Goal: Task Accomplishment & Management: Manage account settings

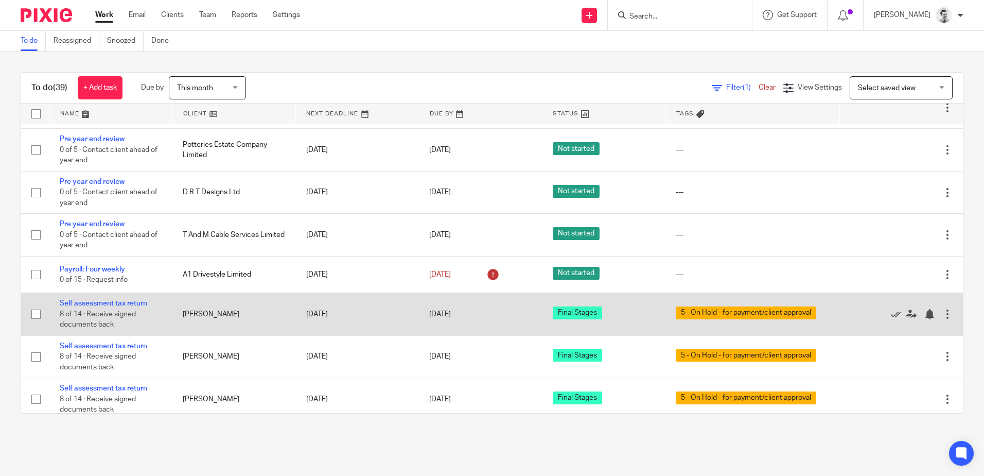
scroll to position [103, 0]
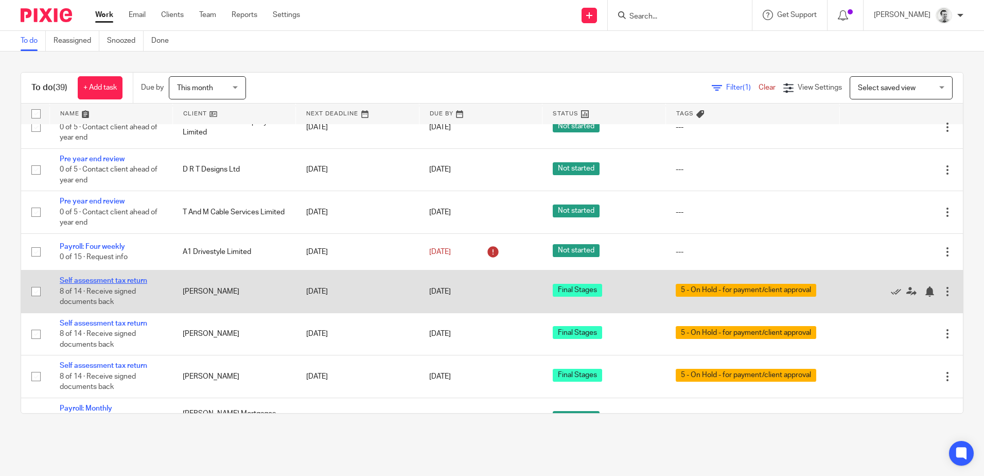
click at [112, 277] on link "Self assessment tax return" at bounding box center [103, 280] width 87 height 7
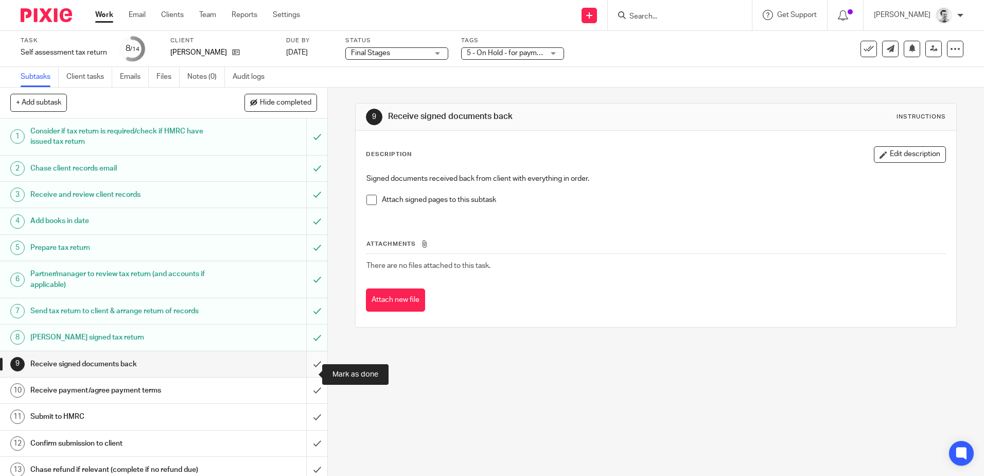
click at [304, 374] on input "submit" at bounding box center [163, 364] width 327 height 26
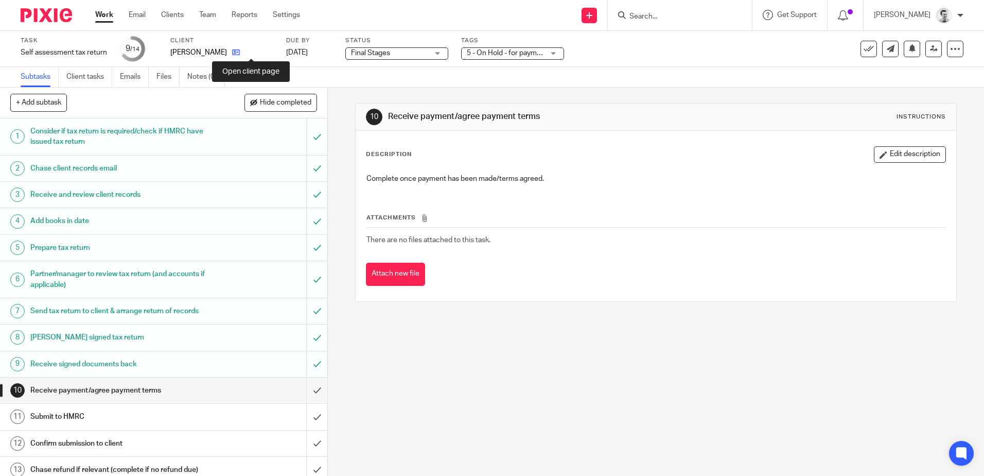
click at [240, 52] on icon at bounding box center [236, 52] width 8 height 8
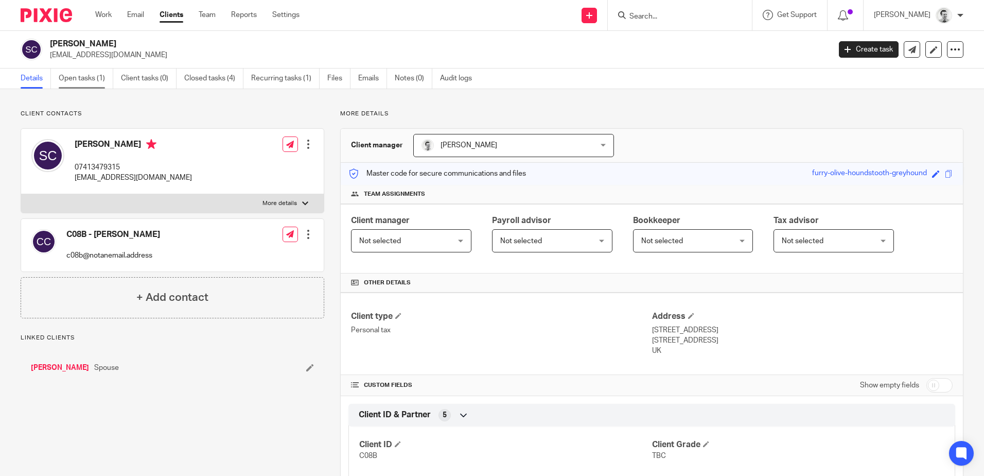
click at [82, 79] on link "Open tasks (1)" at bounding box center [86, 78] width 55 height 20
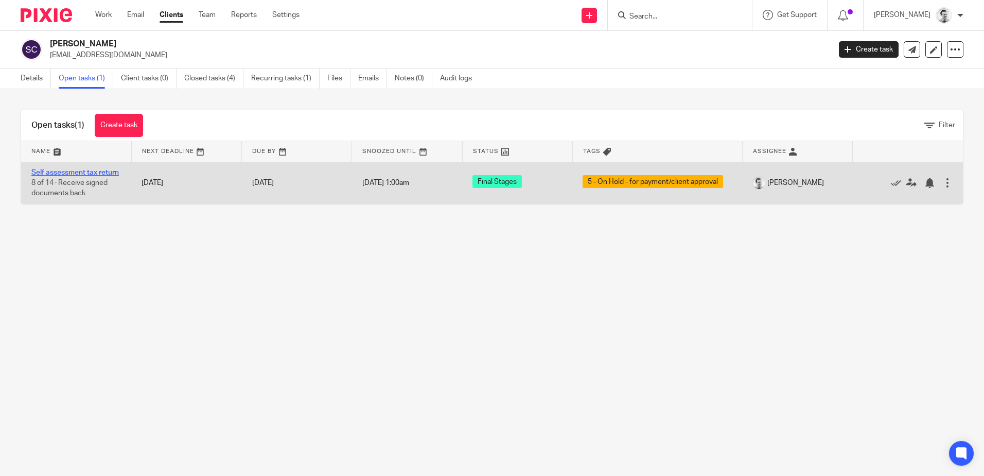
click at [79, 171] on link "Self assessment tax return" at bounding box center [74, 172] width 87 height 7
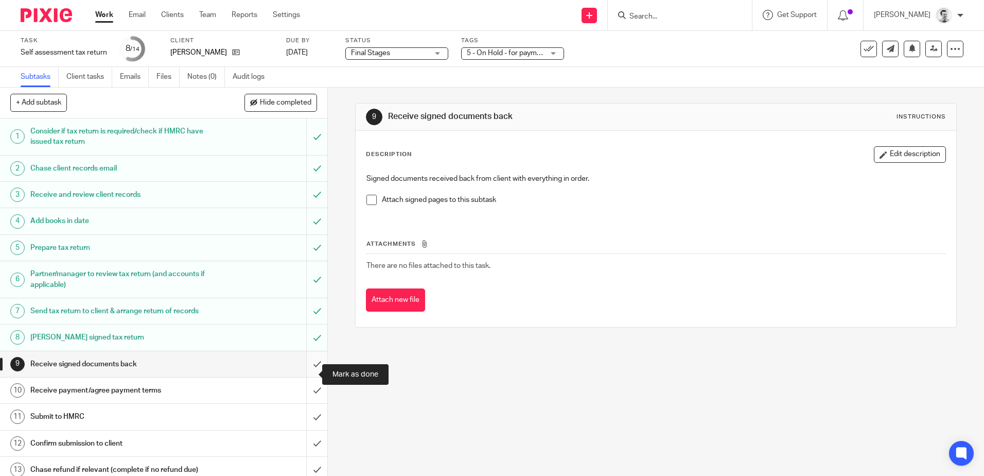
click at [309, 372] on input "submit" at bounding box center [163, 364] width 327 height 26
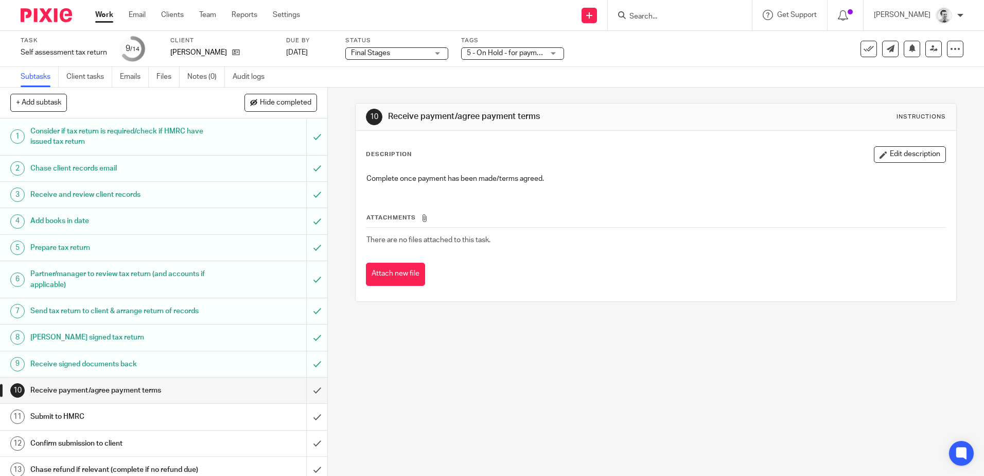
click at [643, 11] on form at bounding box center [683, 15] width 110 height 13
click at [651, 20] on input "Search" at bounding box center [674, 16] width 93 height 9
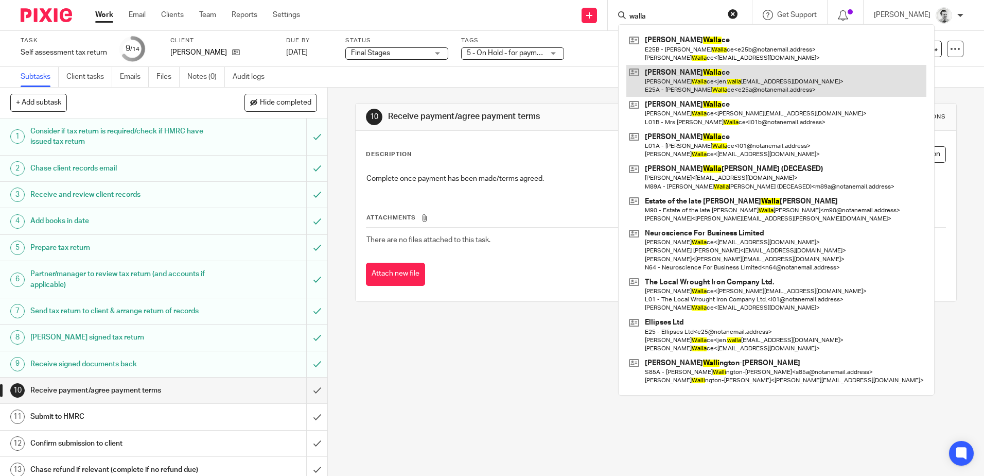
click at [730, 84] on link at bounding box center [776, 81] width 300 height 32
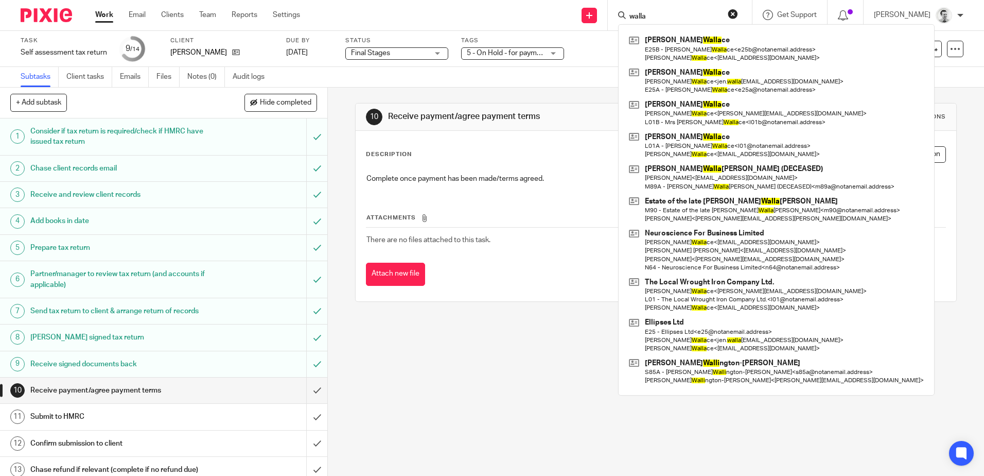
click at [672, 12] on input "walla" at bounding box center [674, 16] width 93 height 9
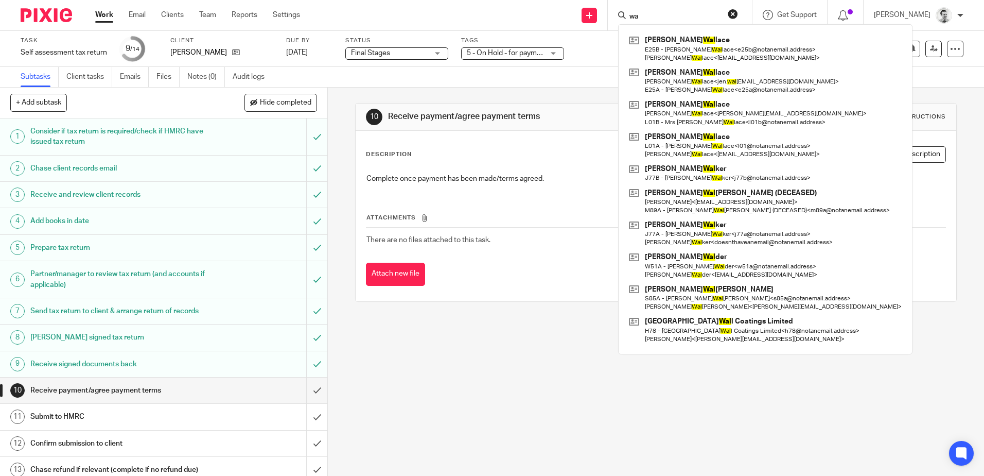
type input "w"
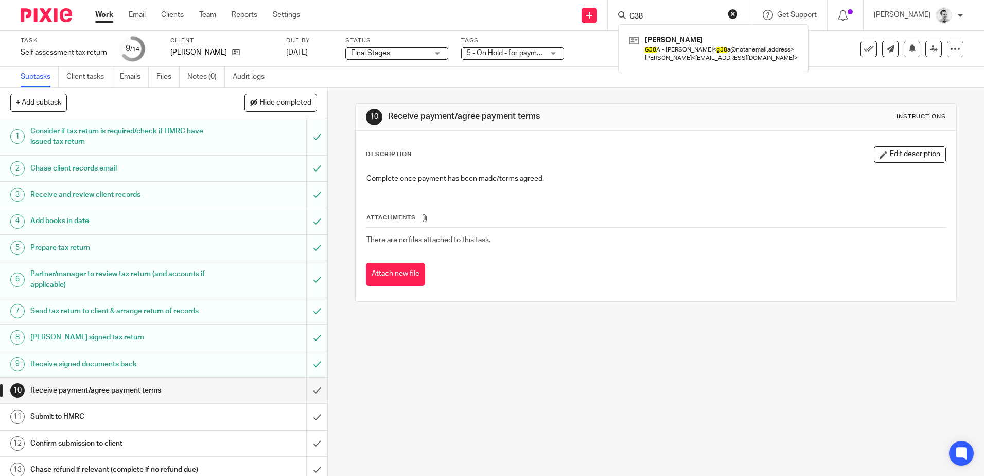
click button "submit" at bounding box center [0, 0] width 0 height 0
drag, startPoint x: 668, startPoint y: 19, endPoint x: 615, endPoint y: 14, distance: 53.2
click at [615, 14] on div "G38 Tamara Gonzalez Benitez G38 A - Ms Tamara Gonzalez Benitez < g38 a@notanema…" at bounding box center [680, 15] width 144 height 30
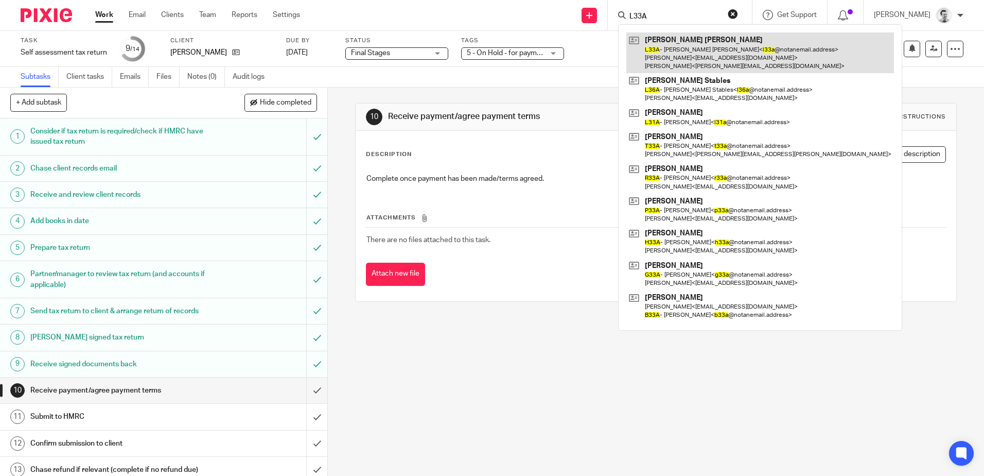
type input "L33A"
click at [674, 49] on link at bounding box center [760, 52] width 268 height 41
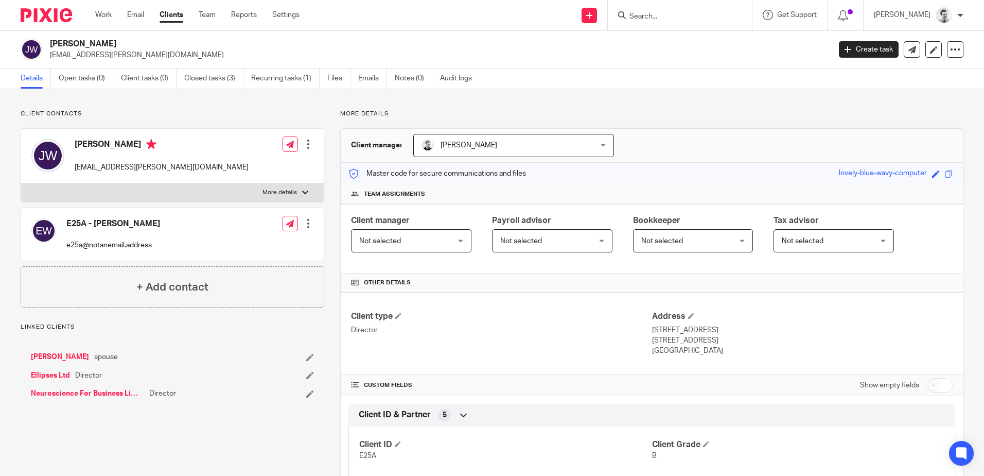
click at [57, 372] on link "Ellipses Ltd" at bounding box center [50, 375] width 39 height 10
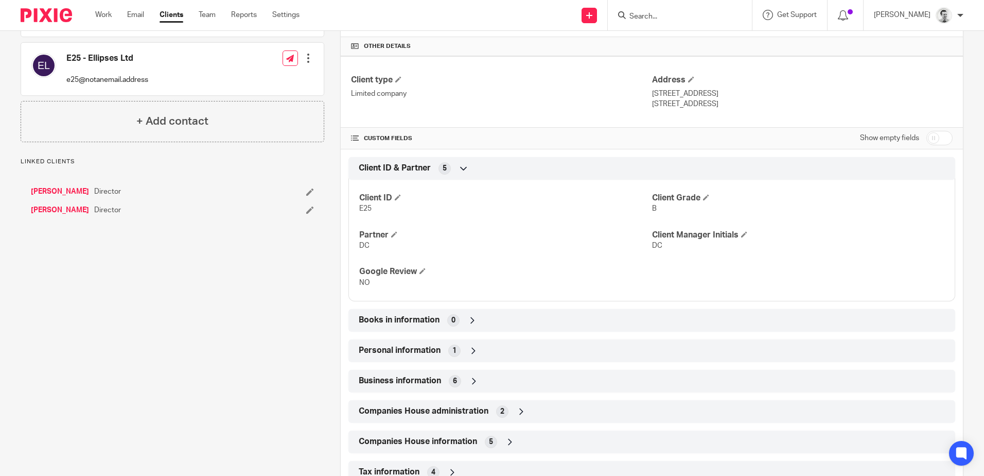
scroll to position [309, 0]
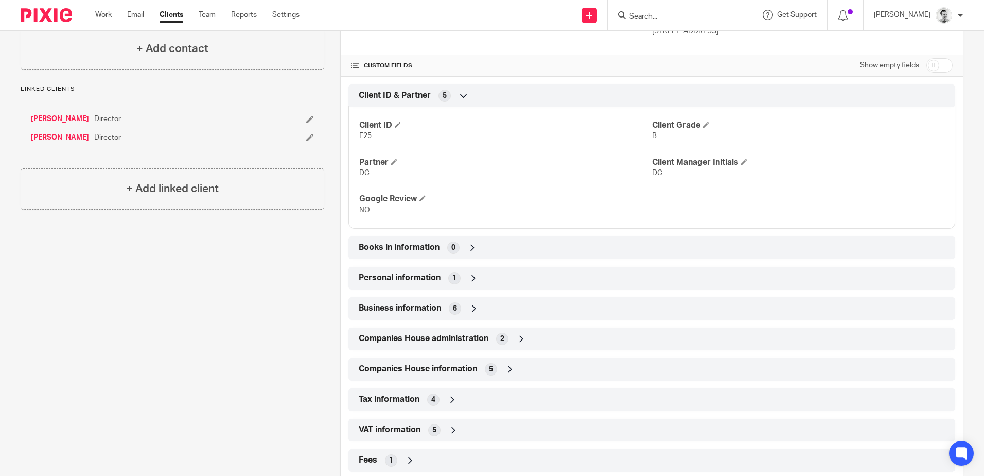
click at [473, 279] on icon at bounding box center [473, 278] width 10 height 10
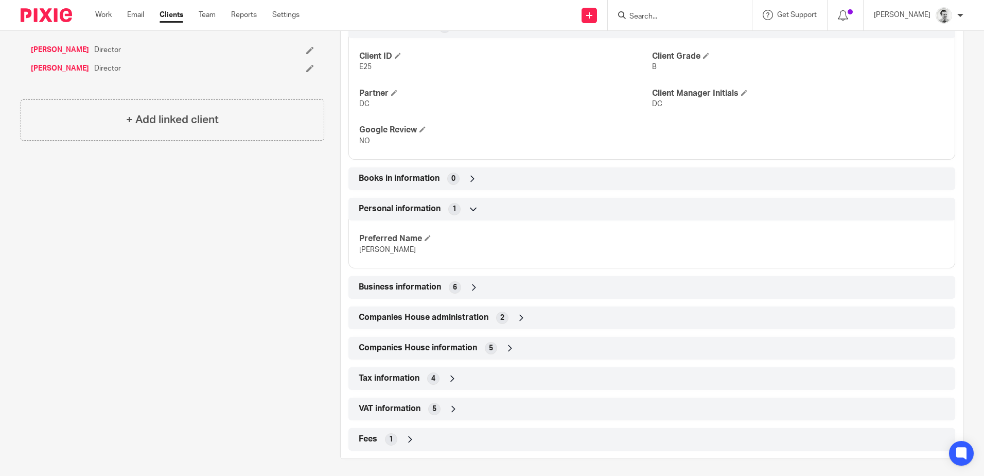
scroll to position [381, 0]
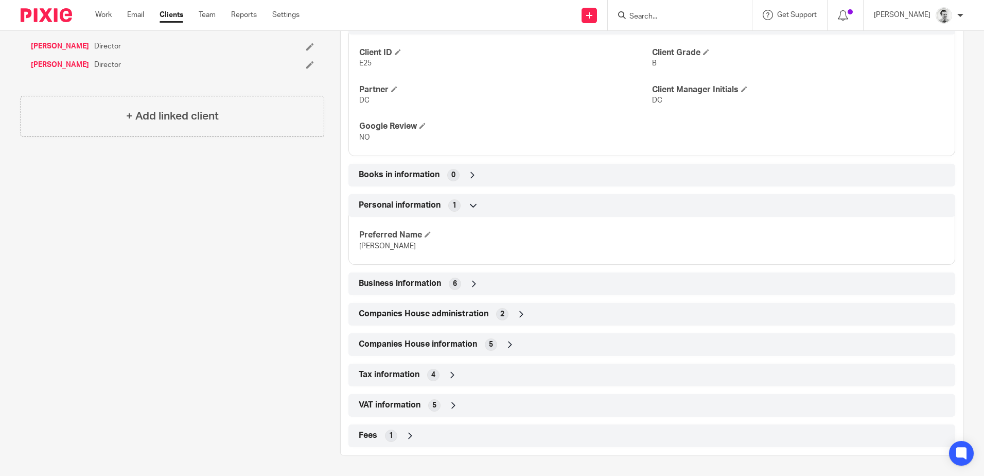
click at [474, 281] on icon at bounding box center [474, 283] width 10 height 10
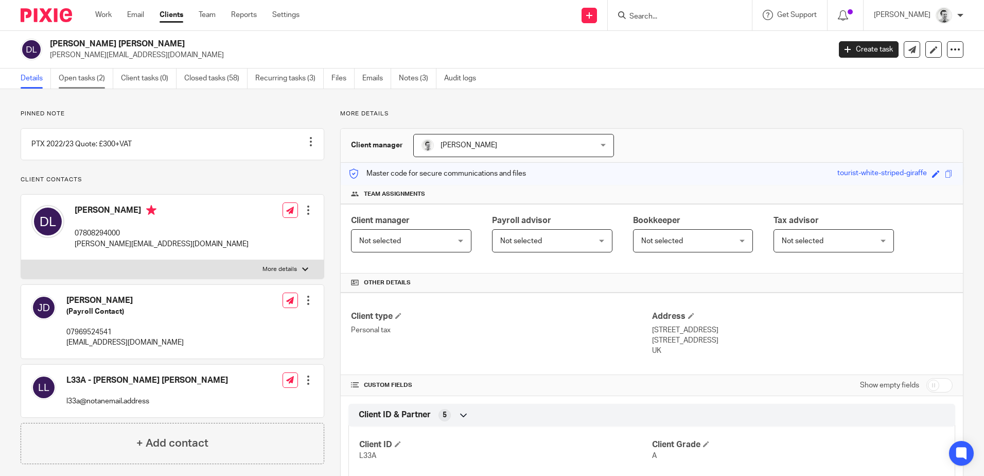
click at [83, 78] on link "Open tasks (2)" at bounding box center [86, 78] width 55 height 20
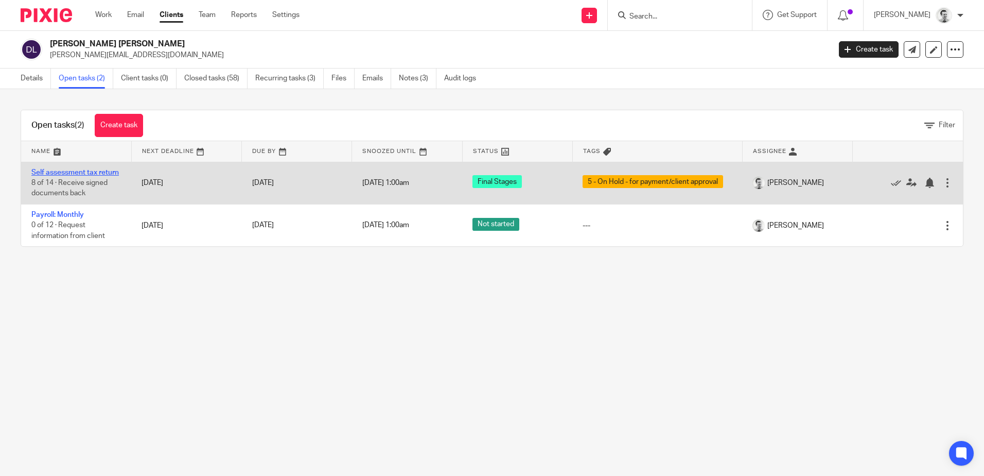
click at [65, 171] on link "Self assessment tax return" at bounding box center [74, 172] width 87 height 7
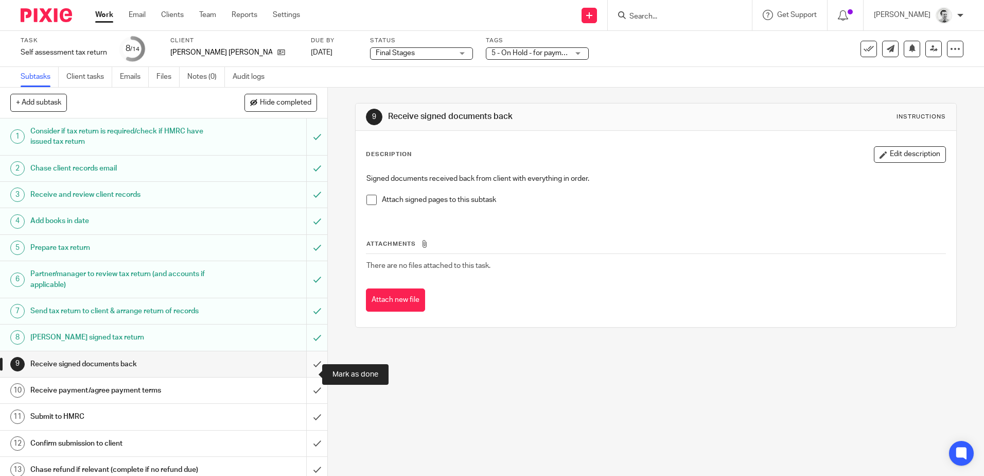
click at [308, 373] on input "submit" at bounding box center [163, 364] width 327 height 26
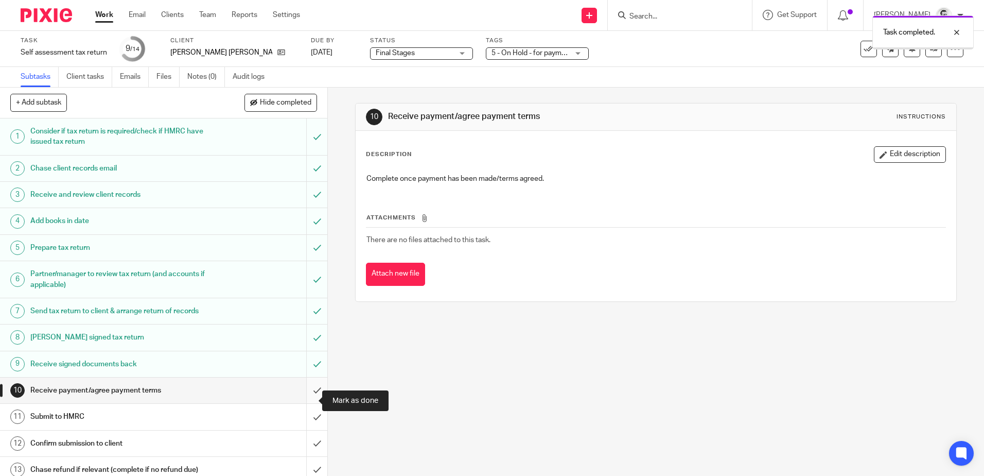
click at [307, 403] on input "submit" at bounding box center [163, 390] width 327 height 26
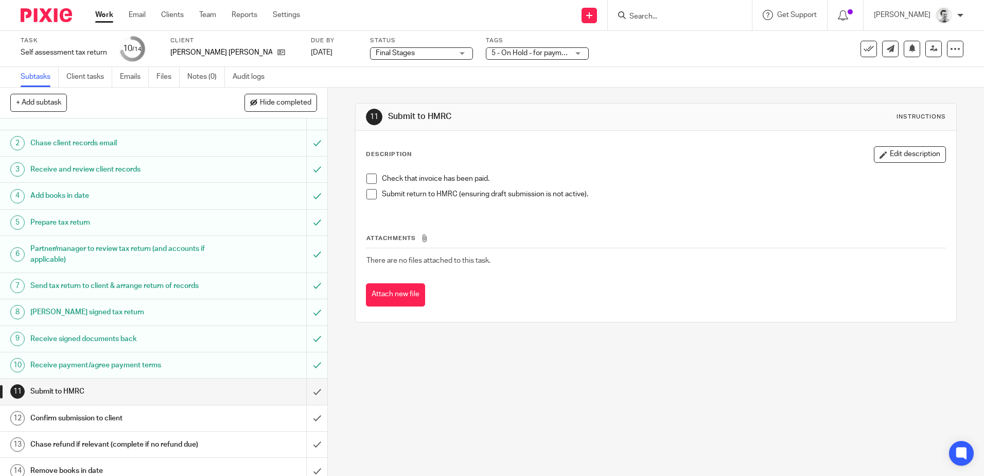
scroll to position [44, 0]
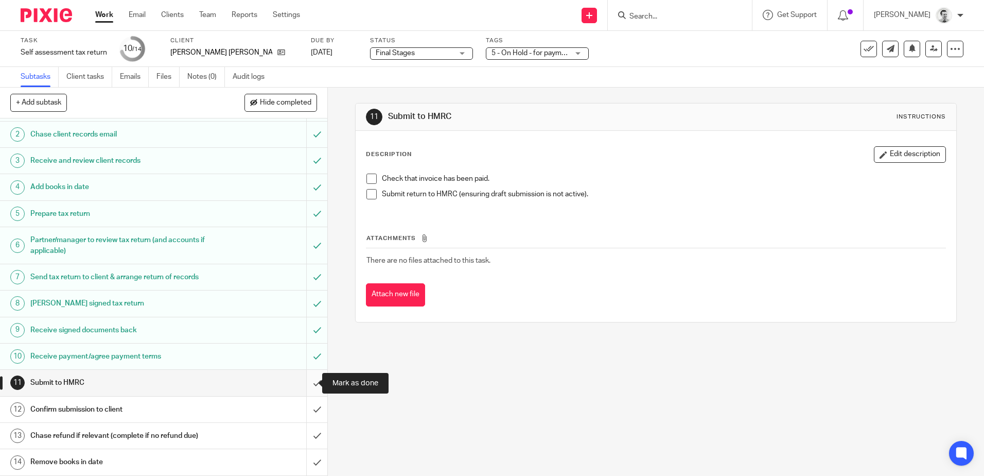
click at [309, 380] on input "submit" at bounding box center [163, 383] width 327 height 26
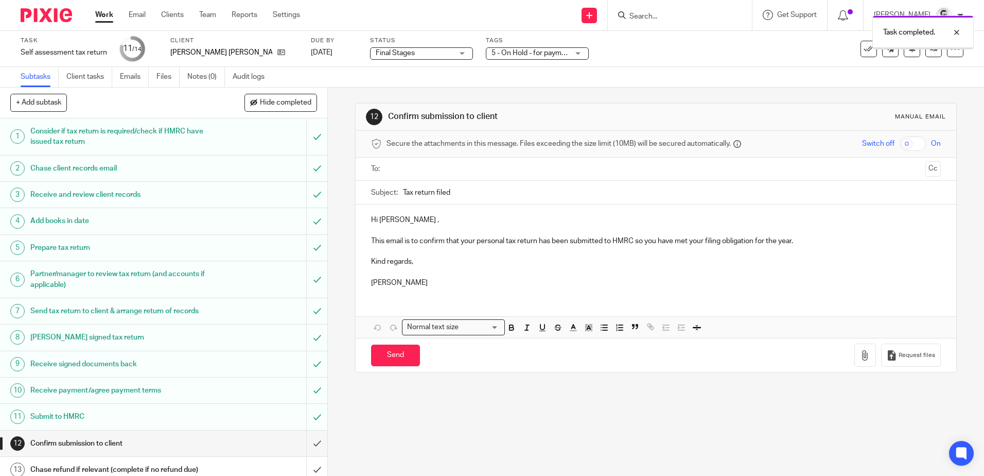
click at [491, 52] on span "5 - On Hold - for payment/client approval" at bounding box center [556, 52] width 130 height 7
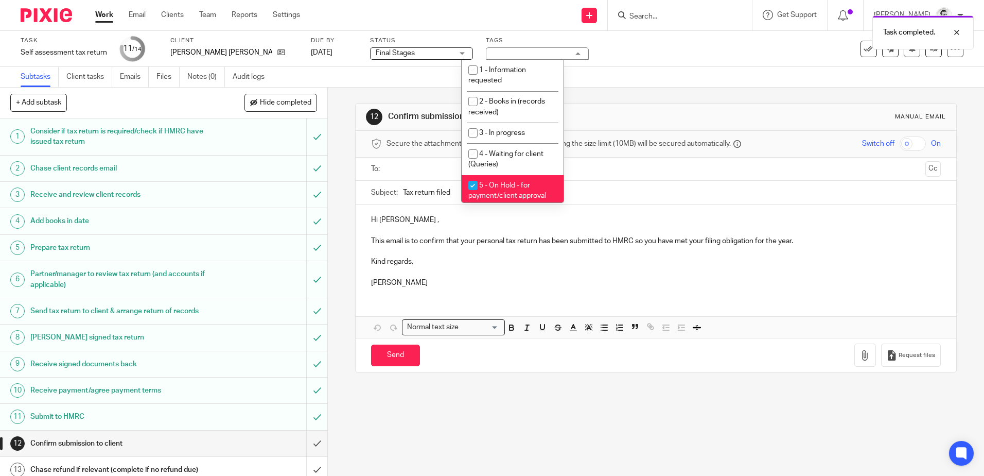
click at [476, 183] on input "checkbox" at bounding box center [473, 185] width 20 height 20
checkbox input "false"
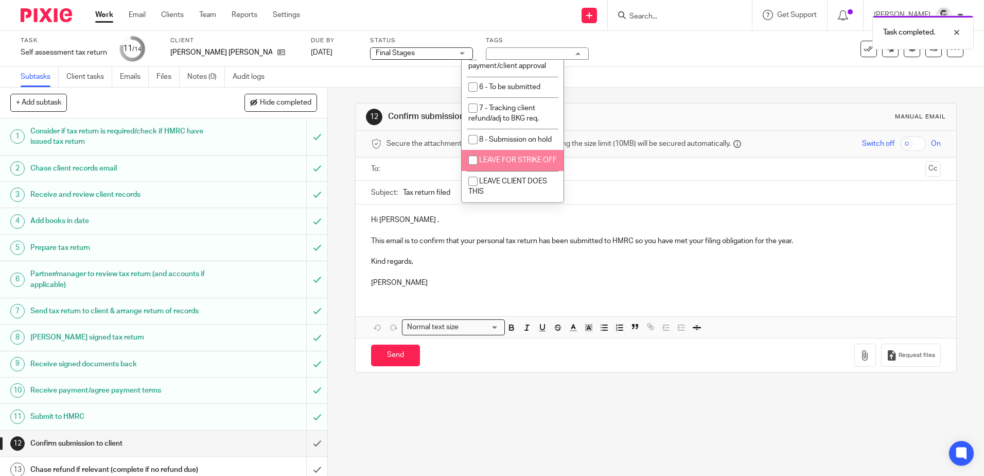
scroll to position [151, 0]
click at [546, 429] on div "12 Confirm submission to client Manual email Secure the attachments in this mes…" at bounding box center [656, 281] width 656 height 388
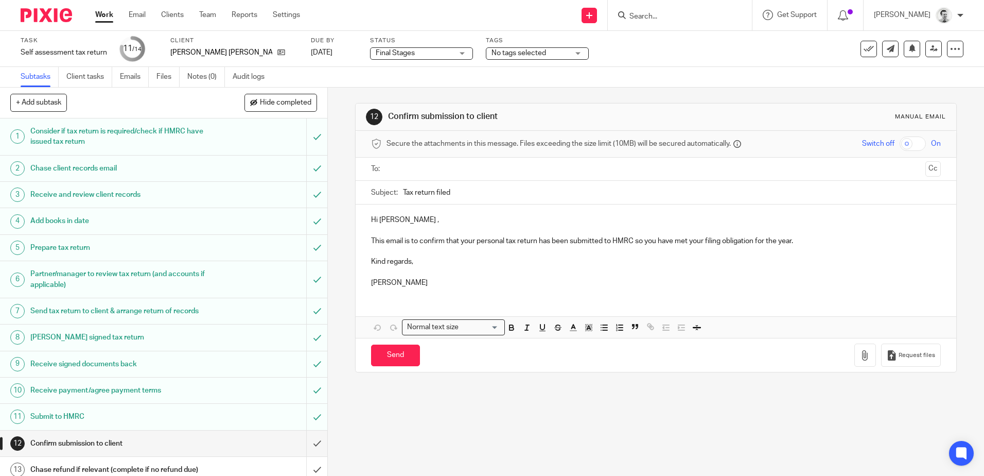
scroll to position [44, 0]
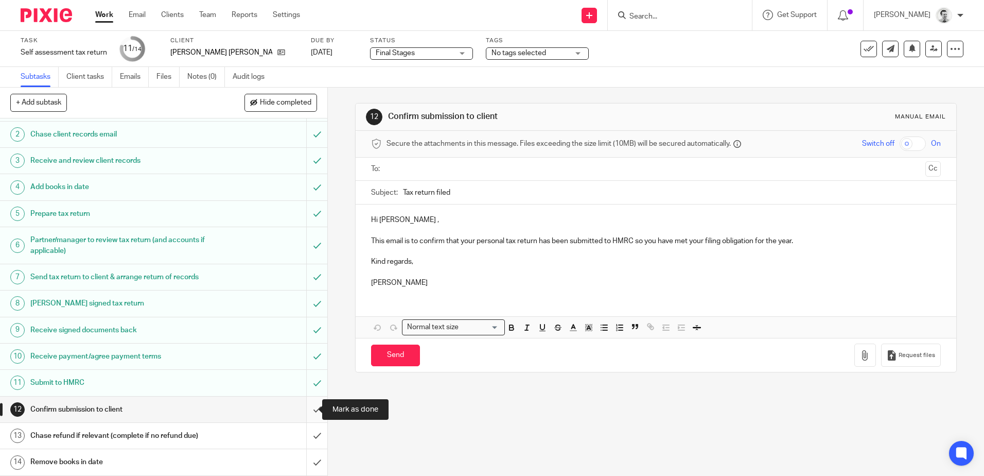
click at [304, 406] on input "submit" at bounding box center [163, 409] width 327 height 26
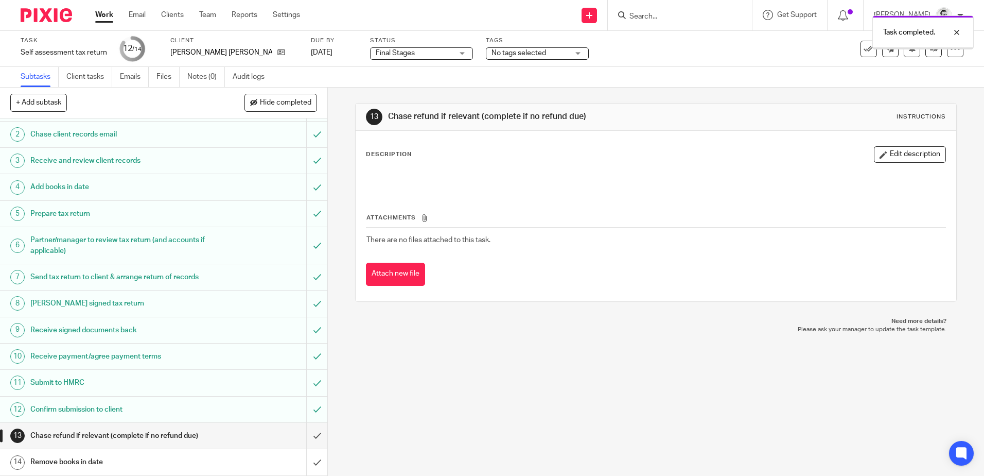
scroll to position [44, 0]
click at [307, 434] on input "submit" at bounding box center [163, 436] width 327 height 26
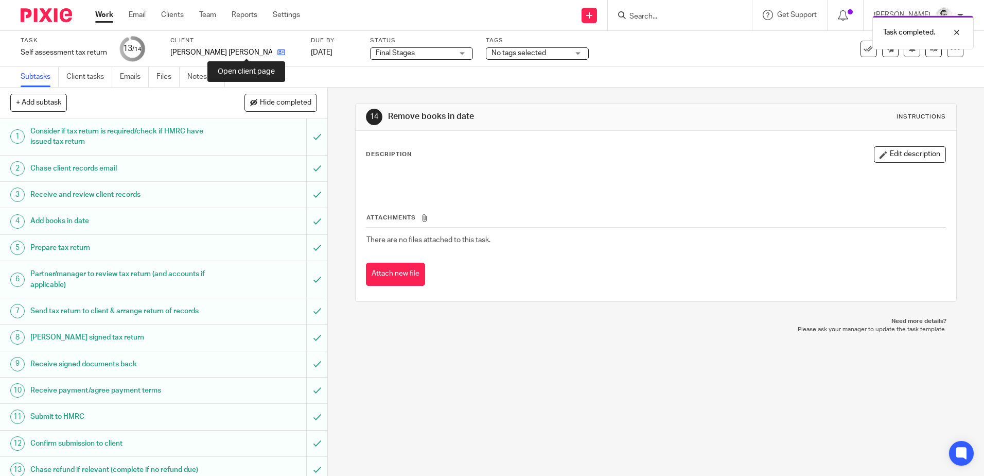
click at [277, 53] on icon at bounding box center [281, 52] width 8 height 8
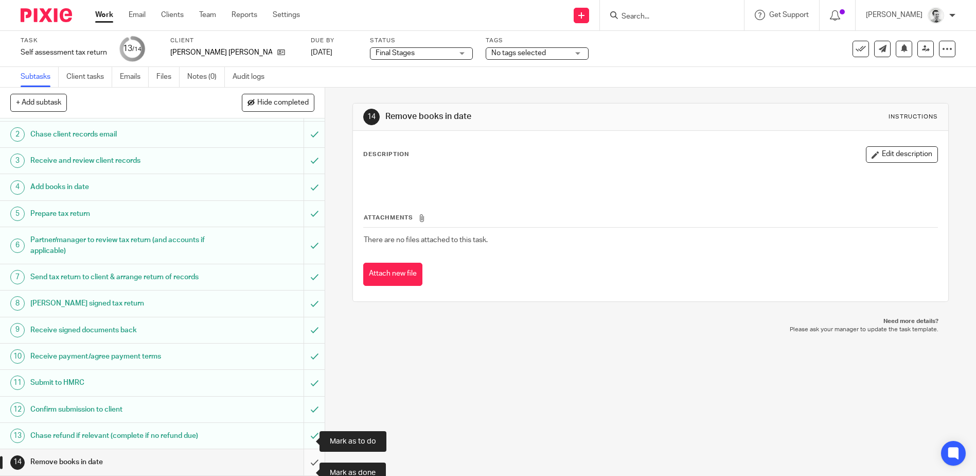
click at [307, 463] on input "submit" at bounding box center [162, 462] width 325 height 26
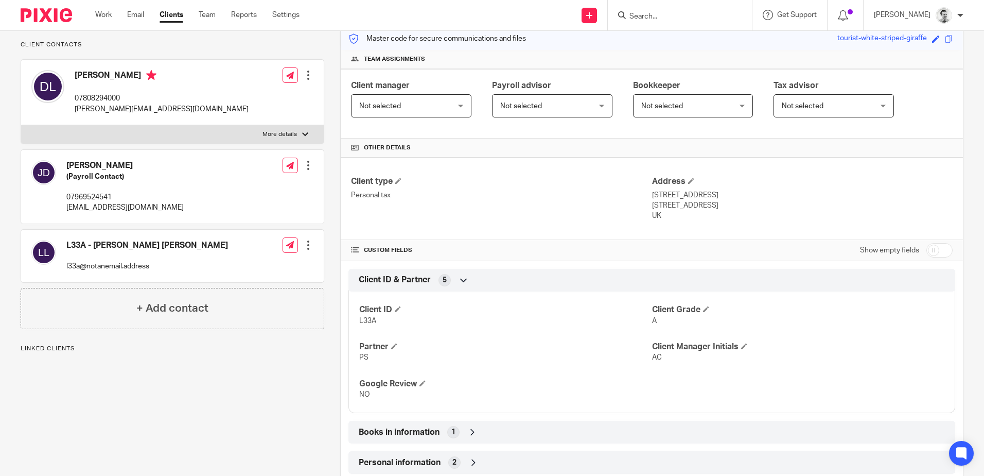
scroll to position [253, 0]
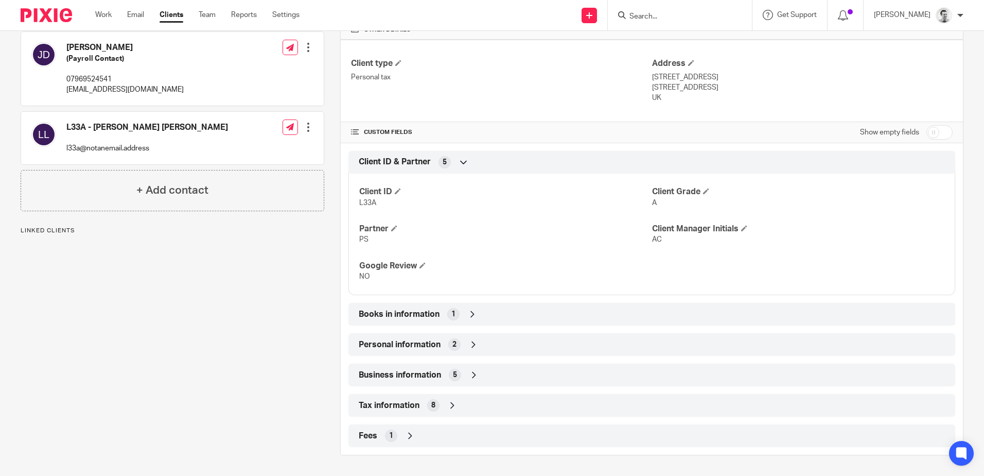
click at [476, 319] on div "Books in information 1" at bounding box center [651, 313] width 591 height 17
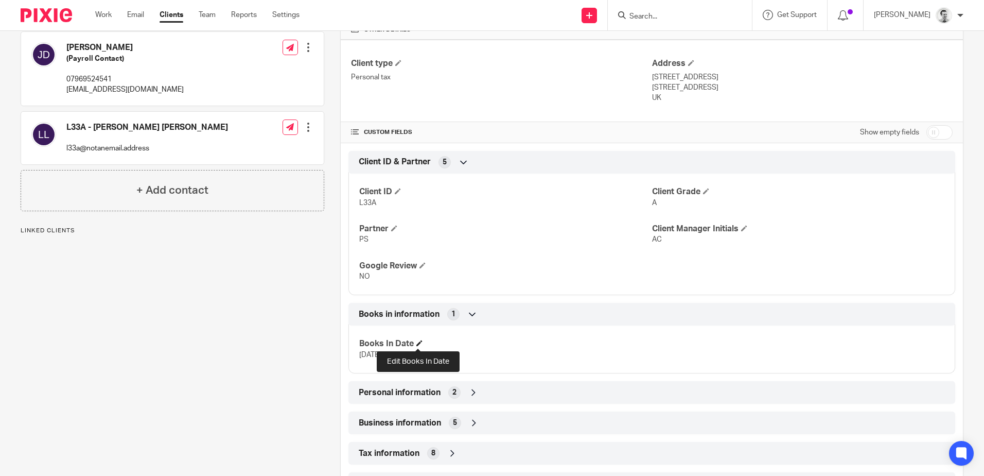
click at [418, 344] on span at bounding box center [419, 343] width 6 height 6
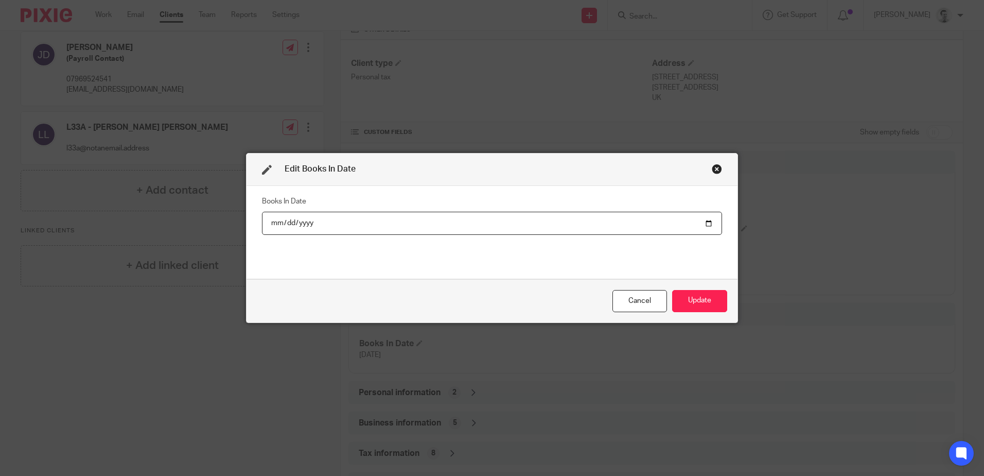
click at [286, 220] on input "date" at bounding box center [492, 223] width 460 height 23
click at [306, 220] on input "date" at bounding box center [492, 223] width 460 height 23
click at [703, 301] on button "Update" at bounding box center [699, 301] width 55 height 22
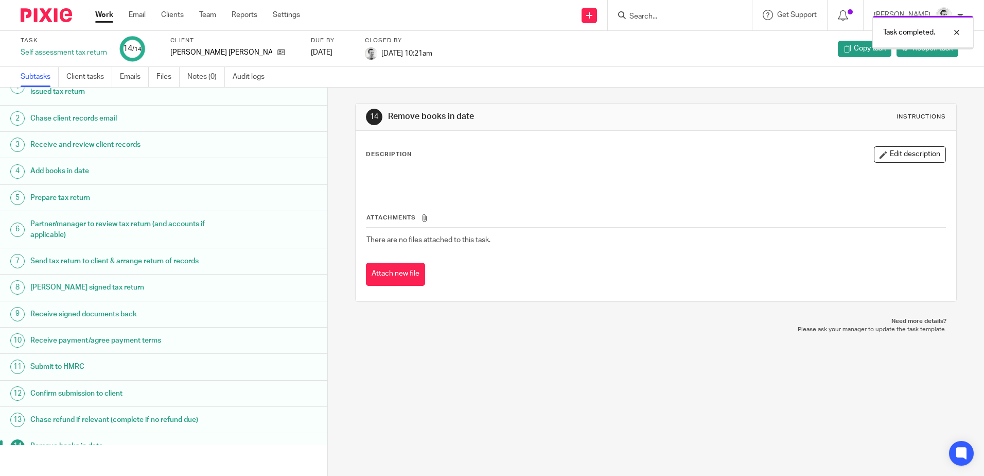
scroll to position [34, 0]
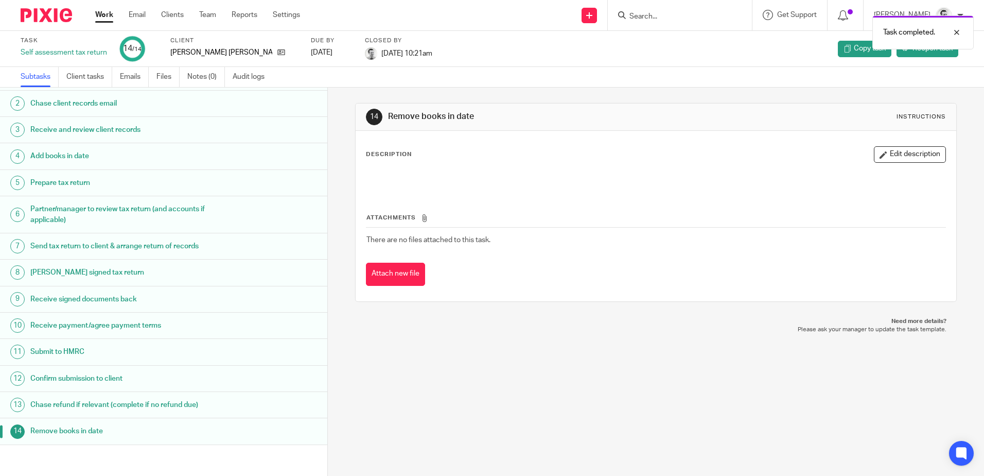
click at [102, 14] on link "Work" at bounding box center [104, 15] width 18 height 10
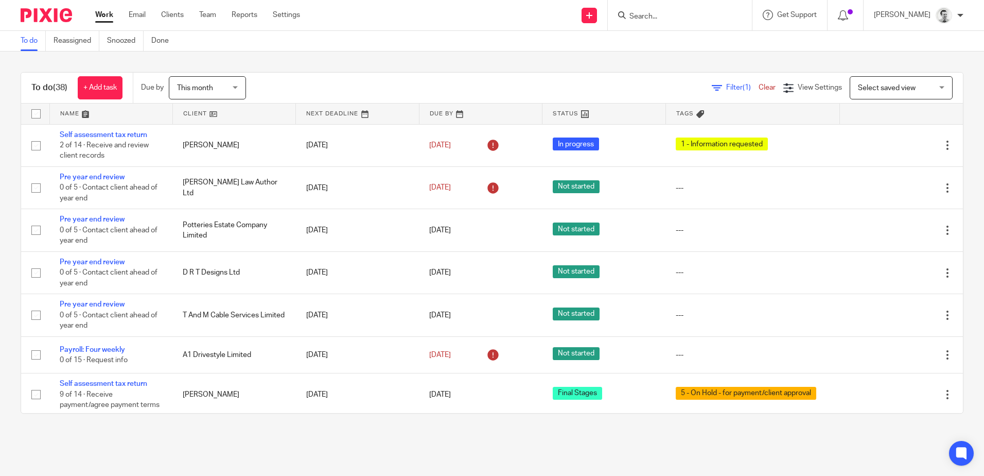
click at [198, 113] on link at bounding box center [234, 113] width 122 height 21
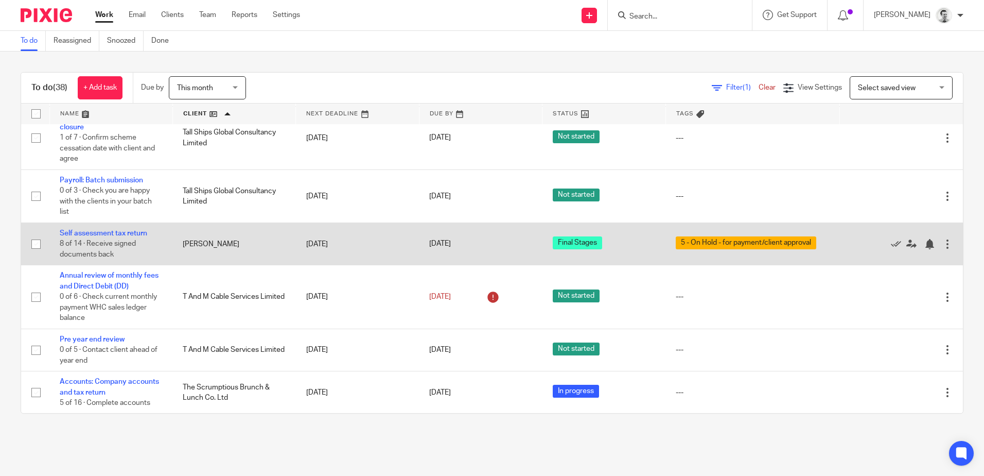
scroll to position [1554, 0]
click at [89, 228] on td "Self assessment tax return 8 of 14 · Receive signed documents back" at bounding box center [110, 243] width 123 height 42
click at [95, 238] on td "Self assessment tax return 8 of 14 · Receive signed documents back" at bounding box center [110, 243] width 123 height 42
click at [96, 232] on link "Self assessment tax return" at bounding box center [103, 233] width 87 height 7
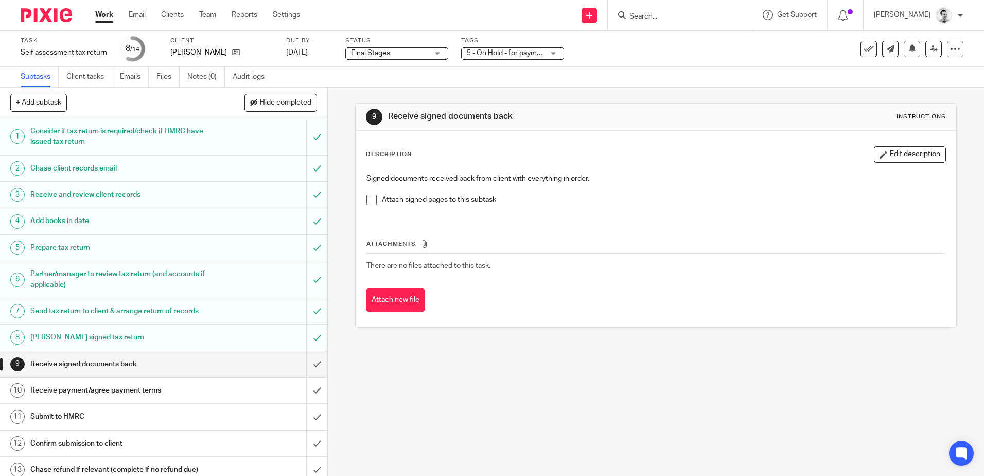
click at [505, 56] on span "5 - On Hold - for payment/client approval" at bounding box center [532, 52] width 130 height 7
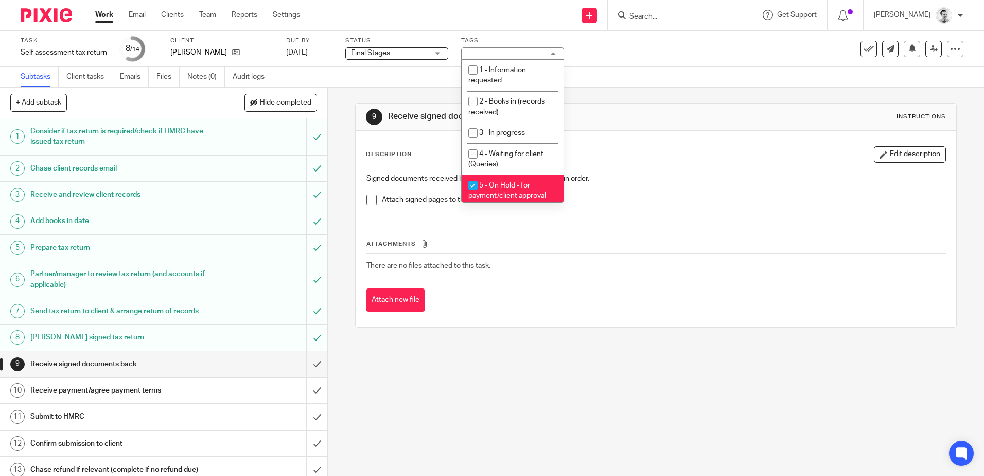
click at [476, 182] on input "checkbox" at bounding box center [473, 185] width 20 height 20
checkbox input "false"
drag, startPoint x: 418, startPoint y: 402, endPoint x: 410, endPoint y: 397, distance: 9.3
click at [418, 401] on div "9 Receive signed documents back Instructions Description Edit description Signe…" at bounding box center [656, 281] width 656 height 388
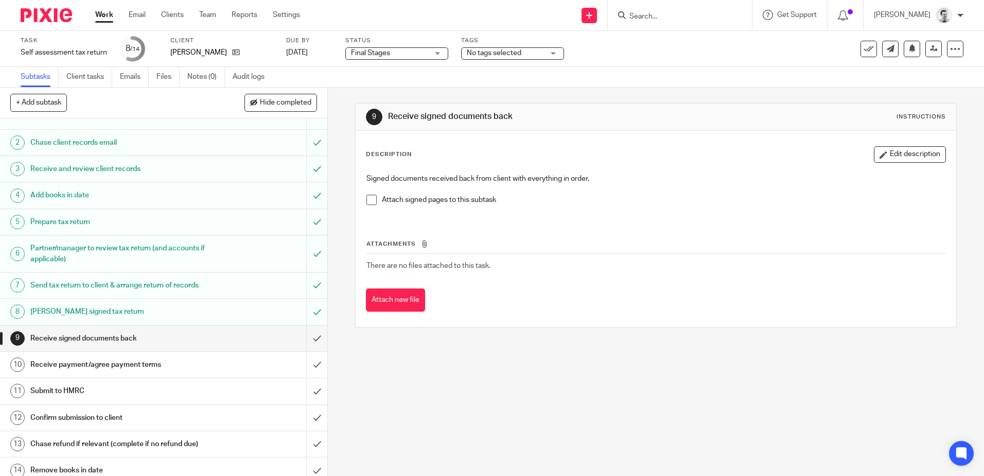
scroll to position [44, 0]
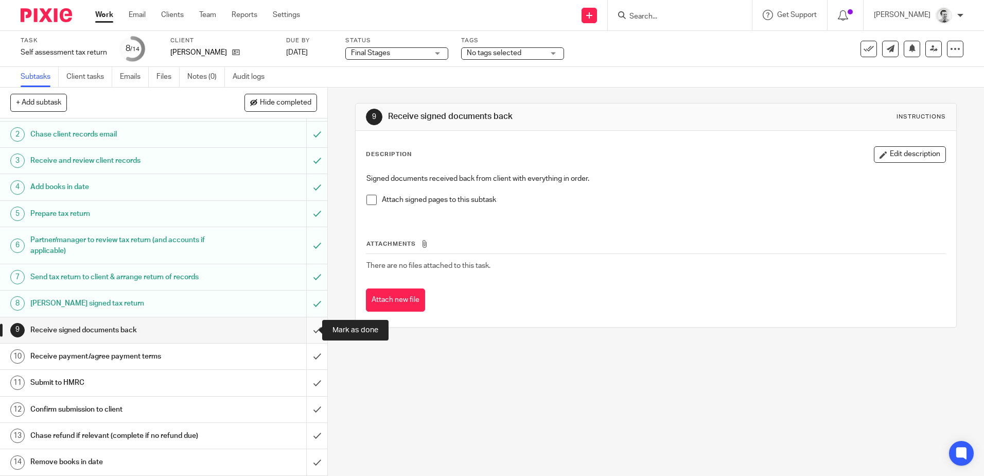
click at [307, 329] on input "submit" at bounding box center [163, 330] width 327 height 26
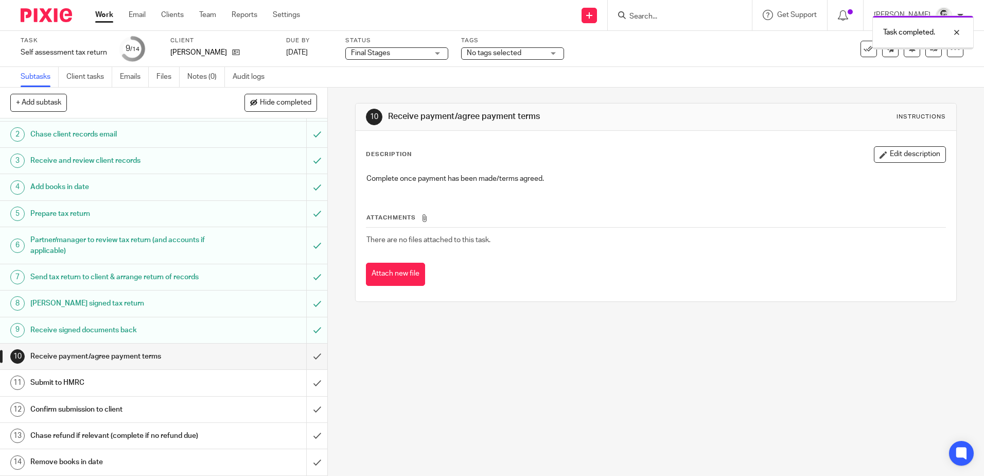
scroll to position [44, 0]
click at [308, 358] on input "submit" at bounding box center [163, 356] width 327 height 26
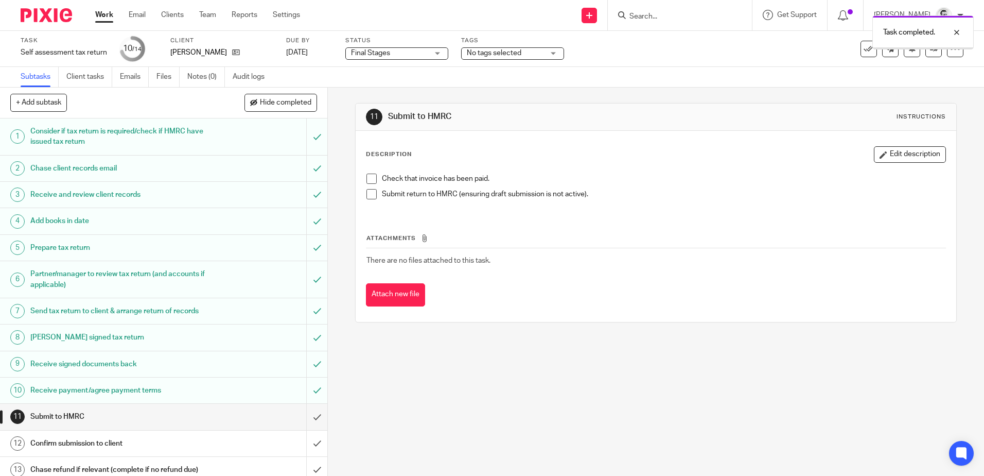
scroll to position [44, 0]
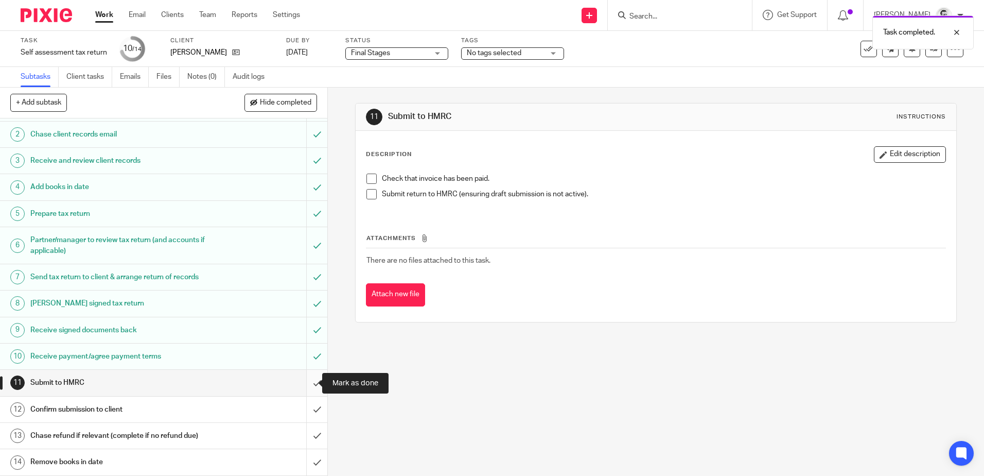
click at [305, 387] on input "submit" at bounding box center [163, 383] width 327 height 26
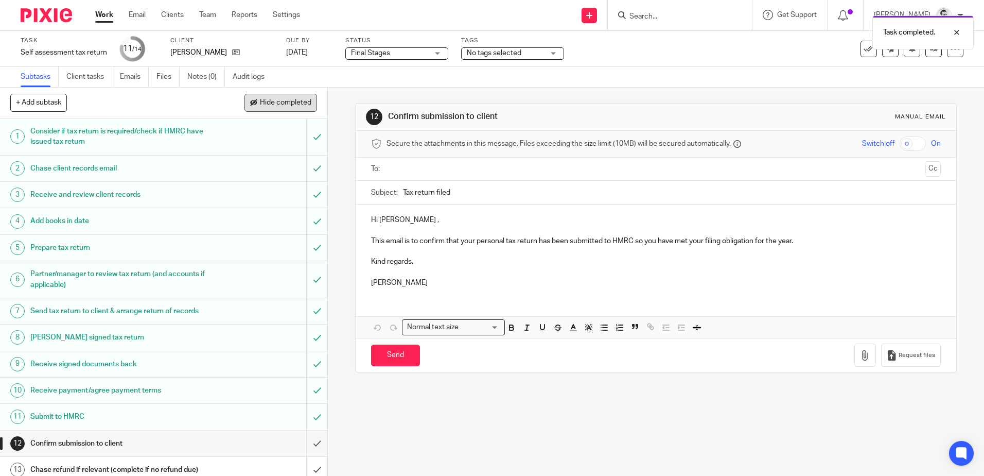
click at [274, 108] on button "Hide completed" at bounding box center [280, 102] width 73 height 17
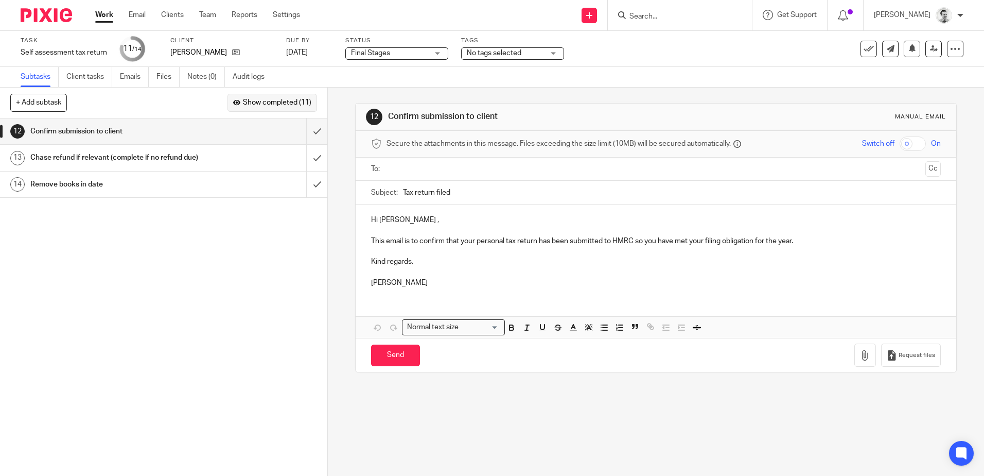
drag, startPoint x: 252, startPoint y: 99, endPoint x: 261, endPoint y: 100, distance: 9.3
click at [252, 99] on span "Show completed (11)" at bounding box center [277, 103] width 68 height 8
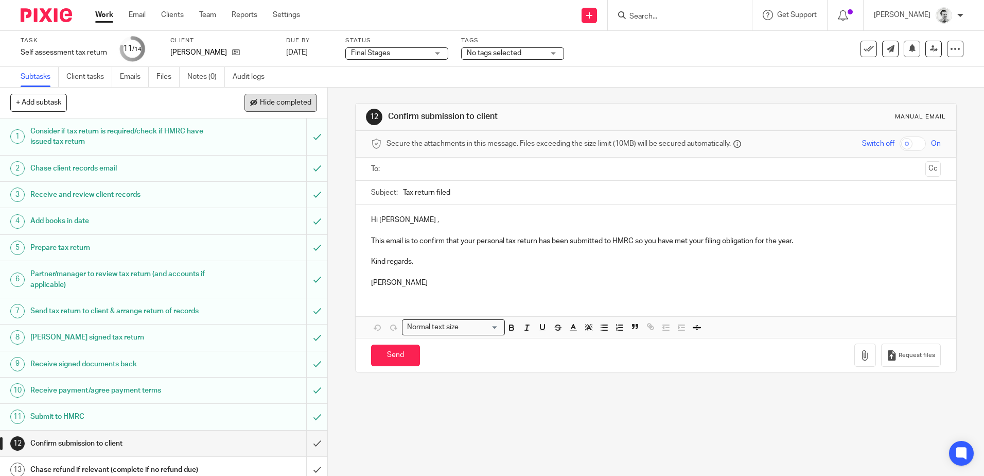
click at [278, 102] on span "Hide completed" at bounding box center [285, 103] width 51 height 8
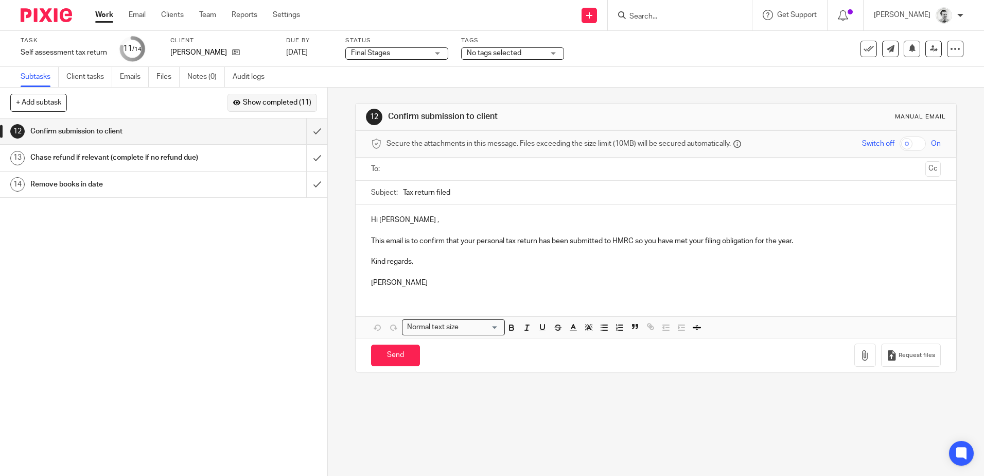
click at [278, 102] on span "Show completed (11)" at bounding box center [277, 103] width 68 height 8
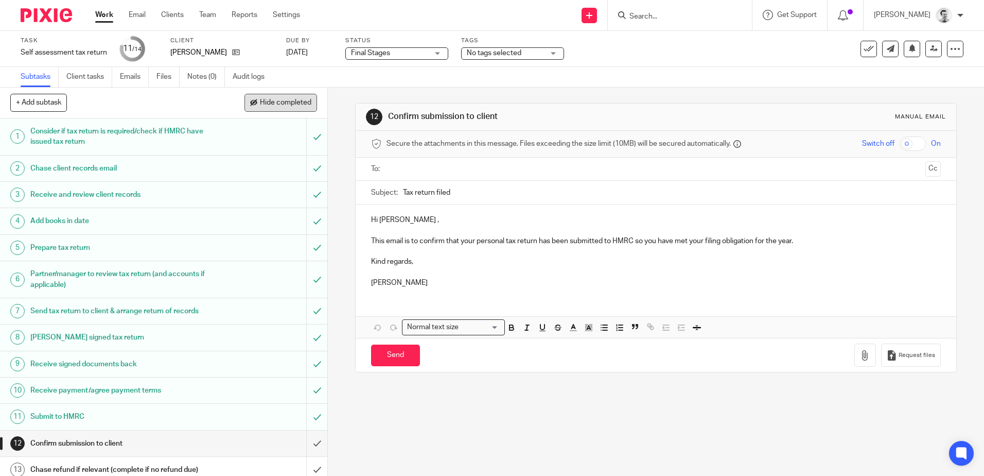
click at [278, 102] on span "Hide completed" at bounding box center [285, 103] width 51 height 8
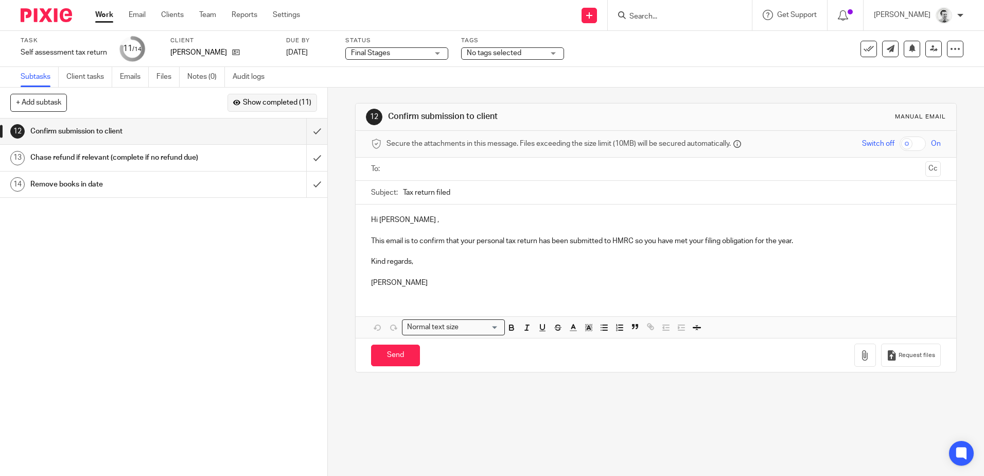
click at [278, 102] on span "Show completed (11)" at bounding box center [277, 103] width 68 height 8
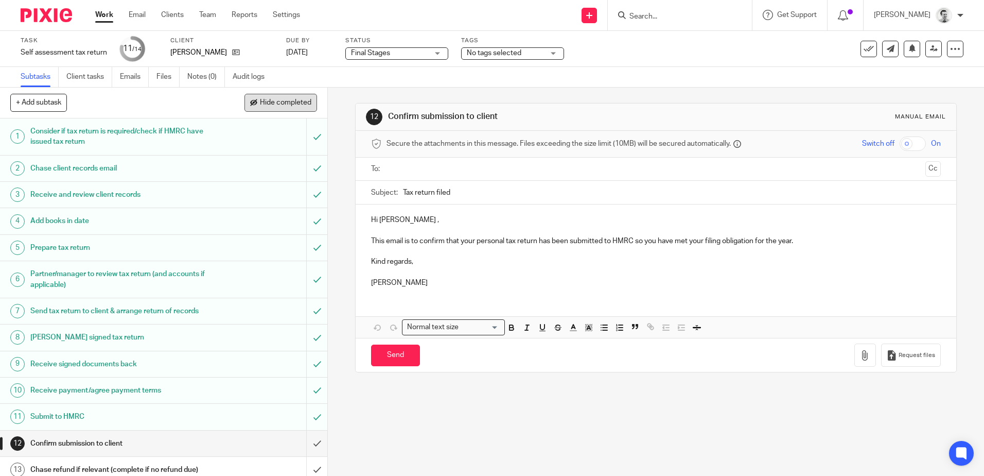
click at [288, 107] on button "Hide completed" at bounding box center [280, 102] width 73 height 17
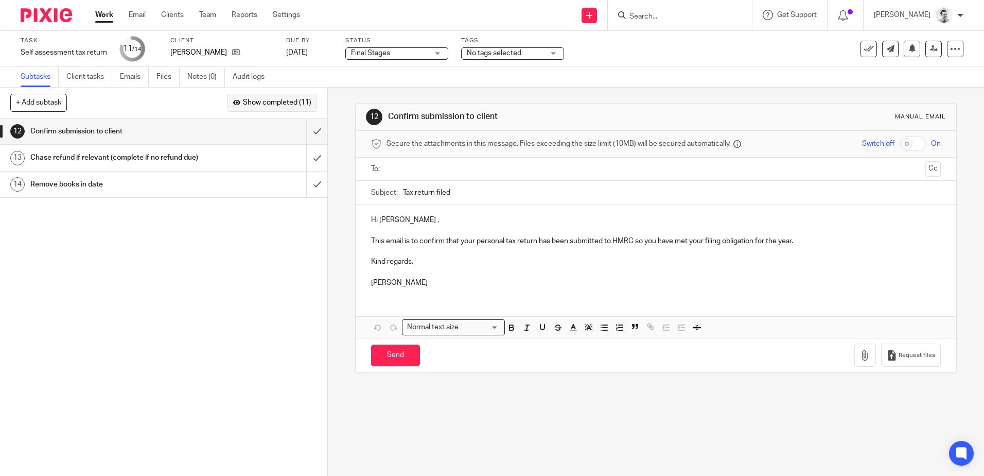
click at [259, 104] on span "Show completed (11)" at bounding box center [277, 103] width 68 height 8
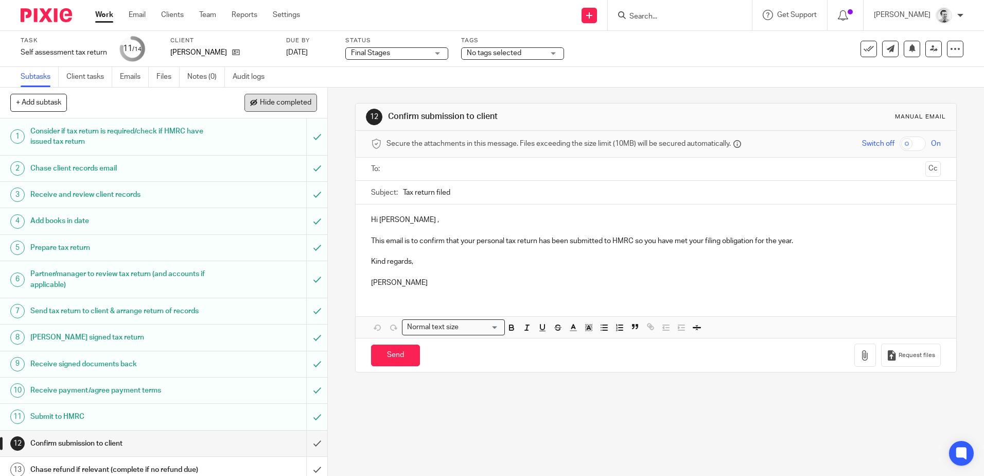
click at [264, 100] on span "Hide completed" at bounding box center [285, 103] width 51 height 8
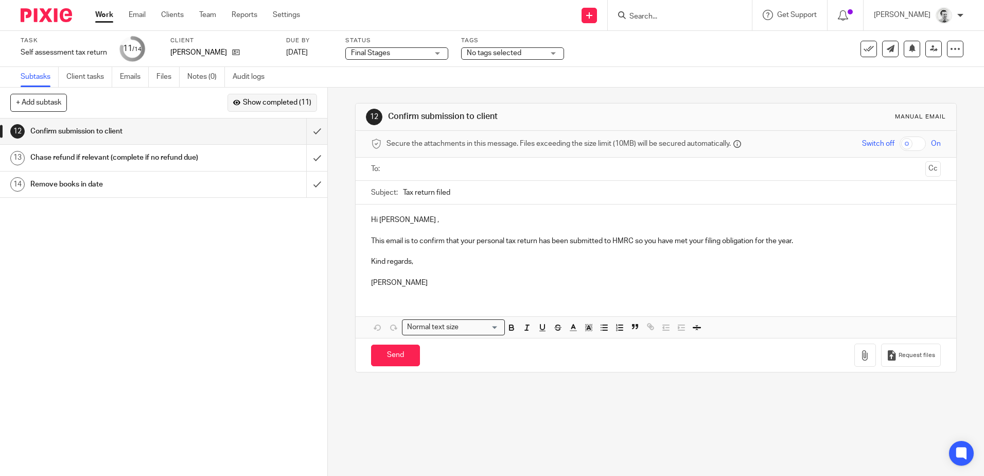
click at [288, 106] on span "Show completed (11)" at bounding box center [277, 103] width 68 height 8
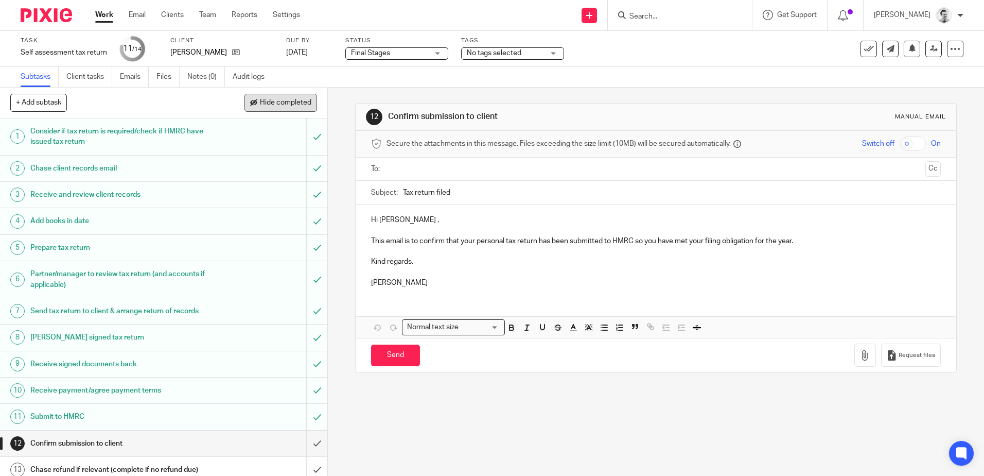
click at [278, 103] on span "Hide completed" at bounding box center [285, 103] width 51 height 8
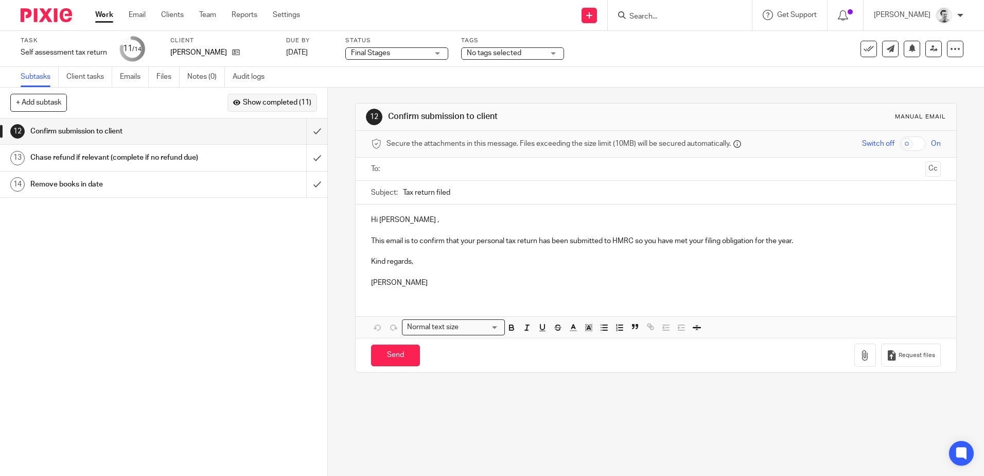
click at [269, 104] on span "Show completed (11)" at bounding box center [277, 103] width 68 height 8
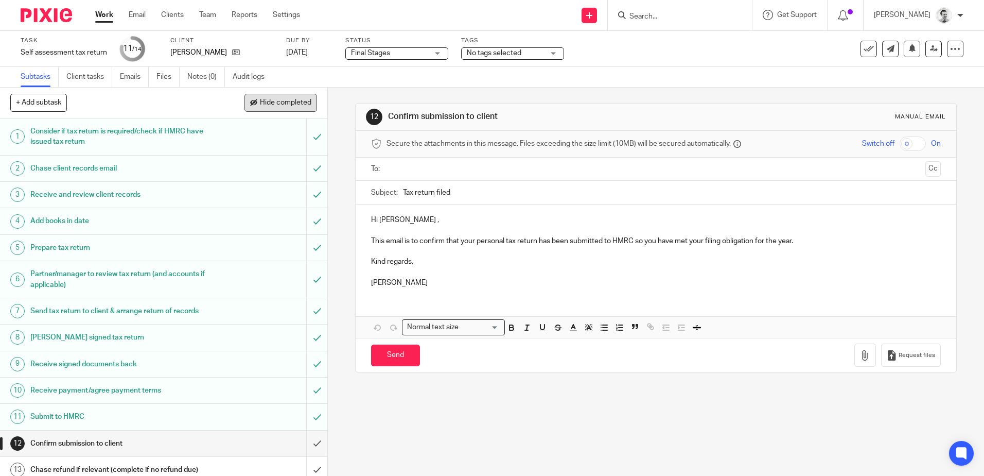
click at [269, 104] on span "Hide completed" at bounding box center [285, 103] width 51 height 8
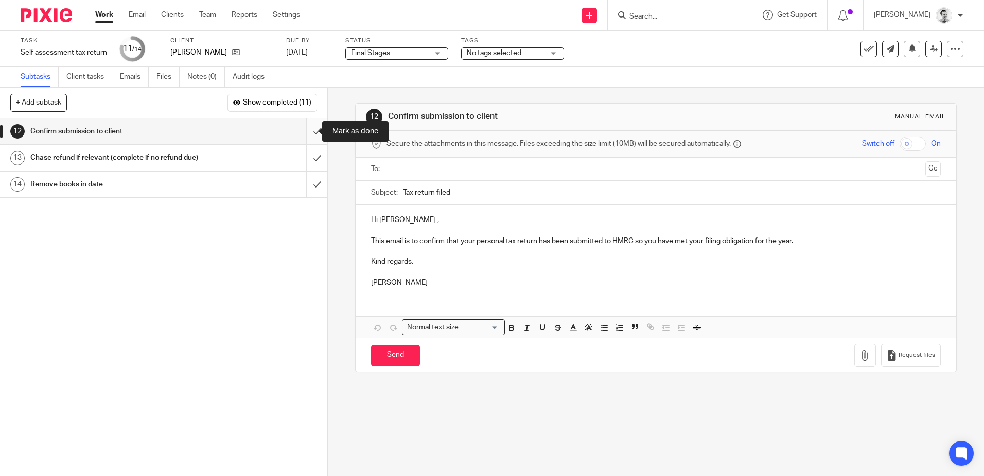
click at [305, 131] on input "submit" at bounding box center [163, 131] width 327 height 26
click at [307, 157] on input "submit" at bounding box center [163, 158] width 327 height 26
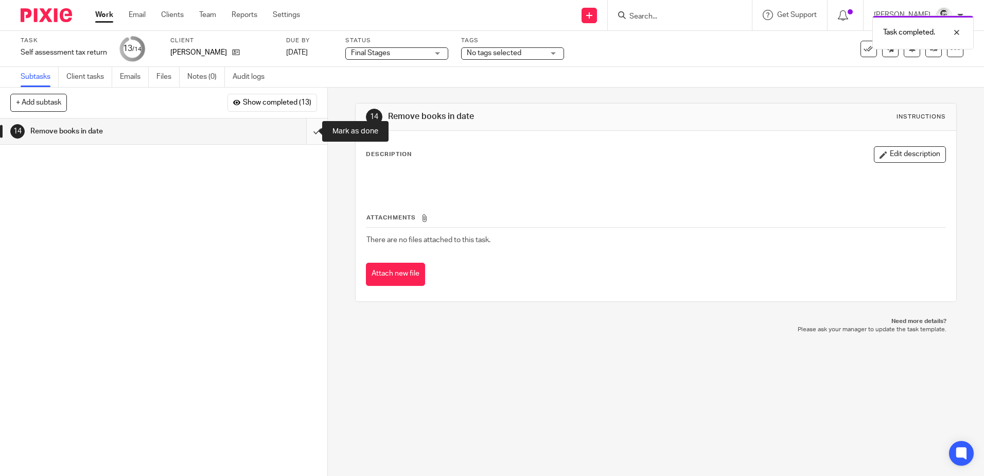
click at [308, 133] on input "submit" at bounding box center [163, 131] width 327 height 26
click at [240, 53] on icon at bounding box center [236, 52] width 8 height 8
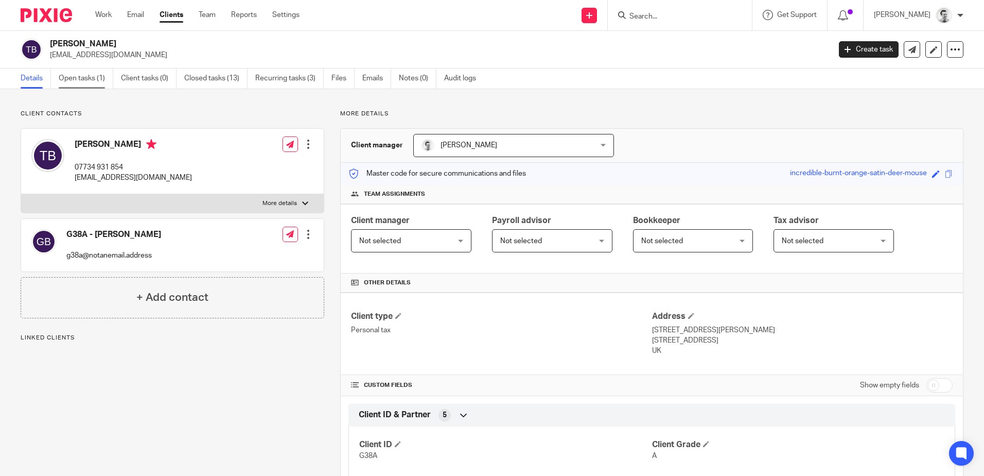
click at [76, 81] on link "Open tasks (1)" at bounding box center [86, 78] width 55 height 20
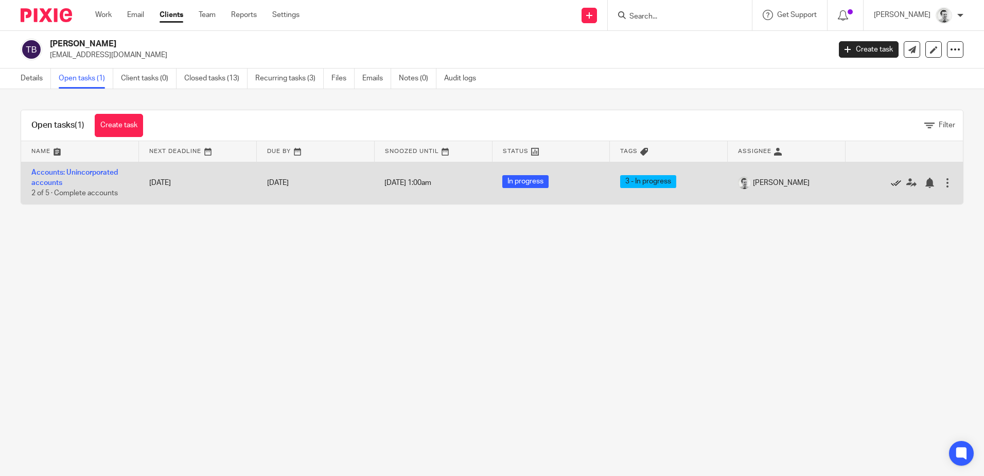
click at [891, 182] on icon at bounding box center [896, 183] width 10 height 10
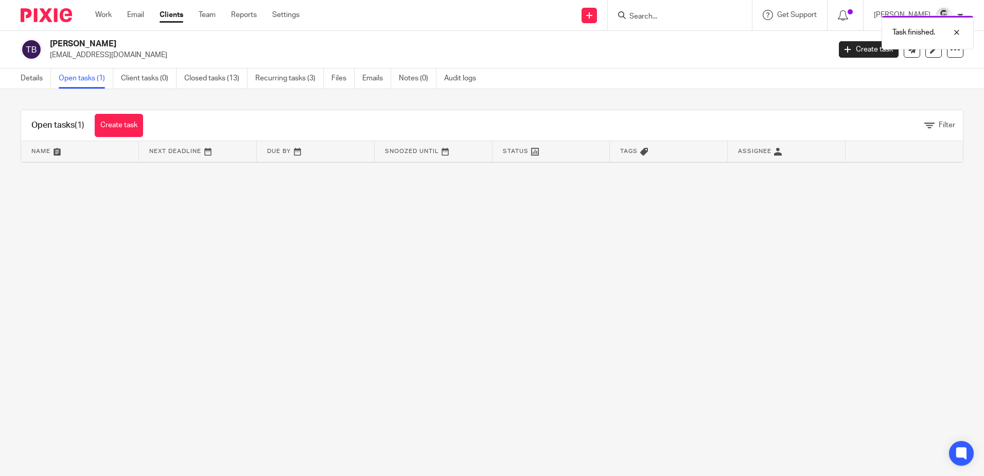
click at [78, 79] on link "Open tasks (1)" at bounding box center [86, 78] width 55 height 20
click at [27, 78] on link "Details" at bounding box center [36, 78] width 30 height 20
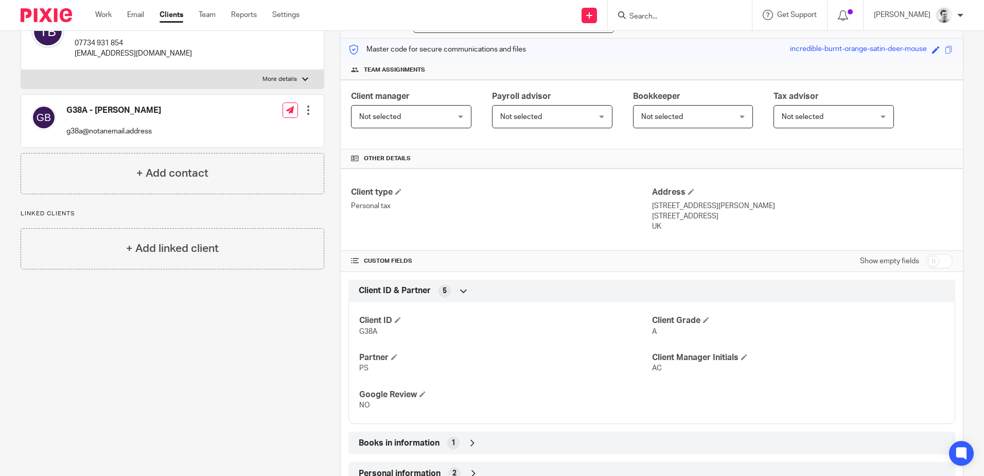
scroll to position [253, 0]
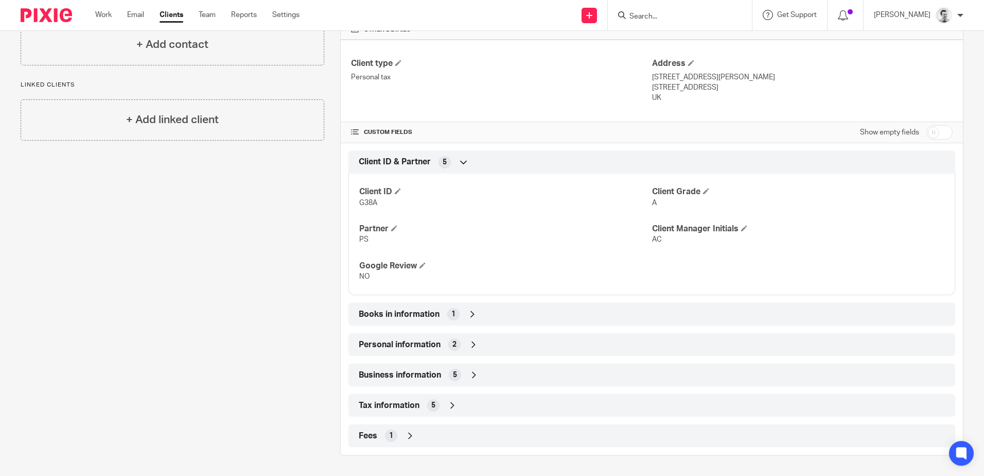
click at [482, 317] on div "Books in information 1" at bounding box center [651, 313] width 591 height 17
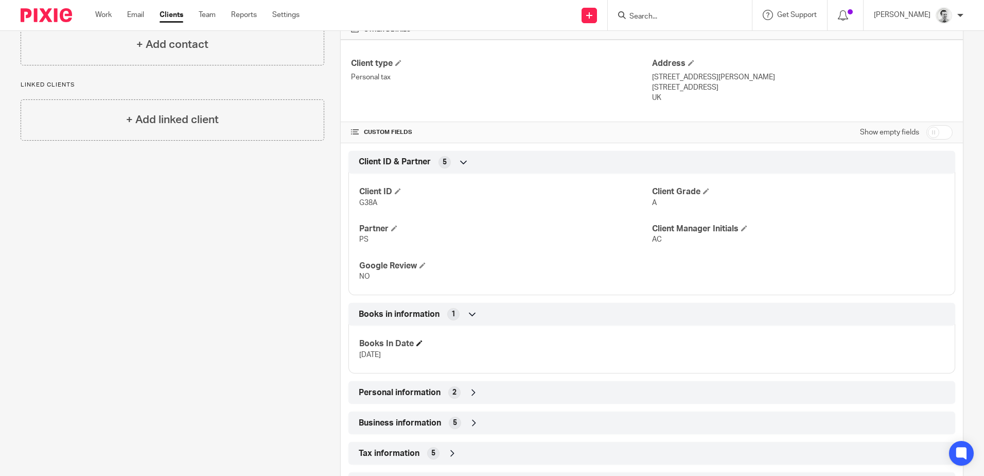
click at [419, 342] on span at bounding box center [419, 343] width 6 height 6
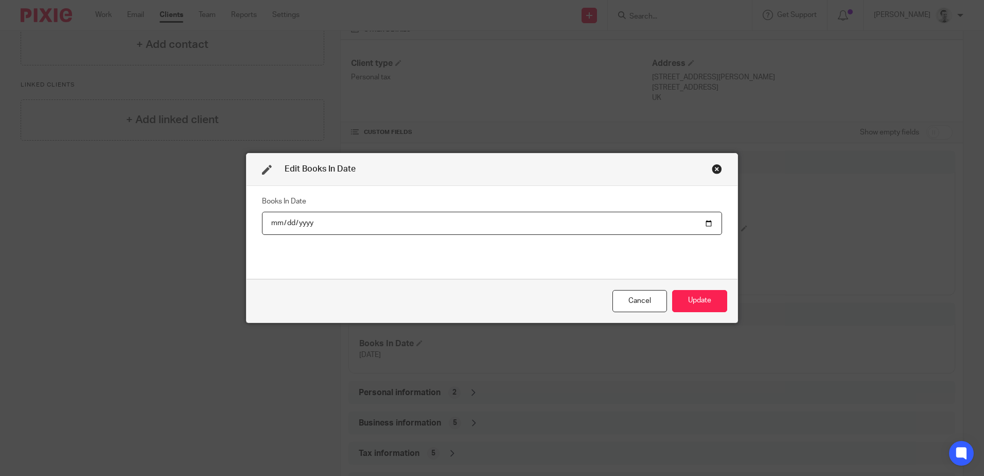
click at [283, 224] on input "date" at bounding box center [492, 223] width 460 height 23
click at [307, 223] on input "date" at bounding box center [492, 223] width 460 height 23
click at [701, 301] on button "Update" at bounding box center [699, 301] width 55 height 22
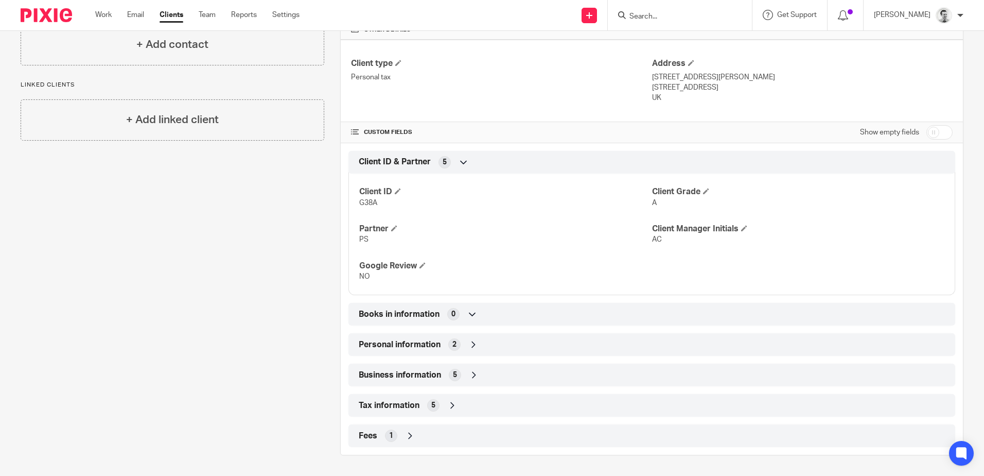
click at [451, 406] on icon at bounding box center [452, 405] width 10 height 10
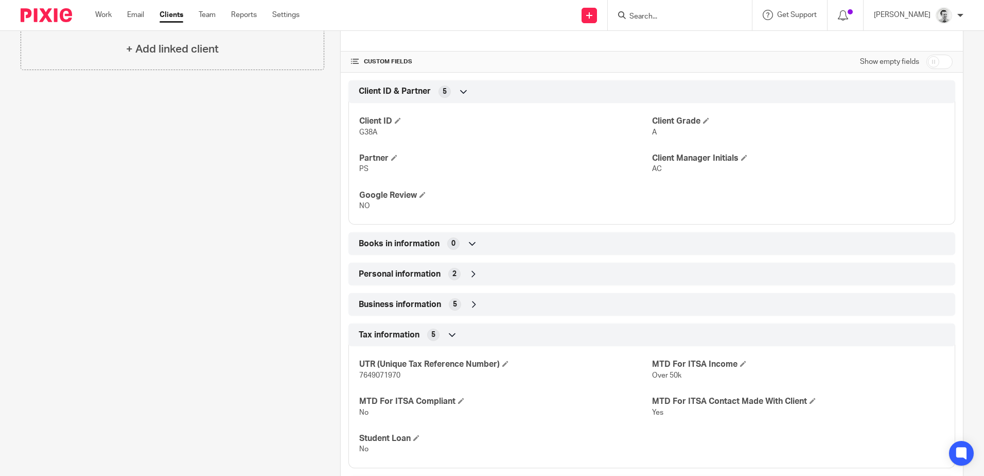
scroll to position [0, 0]
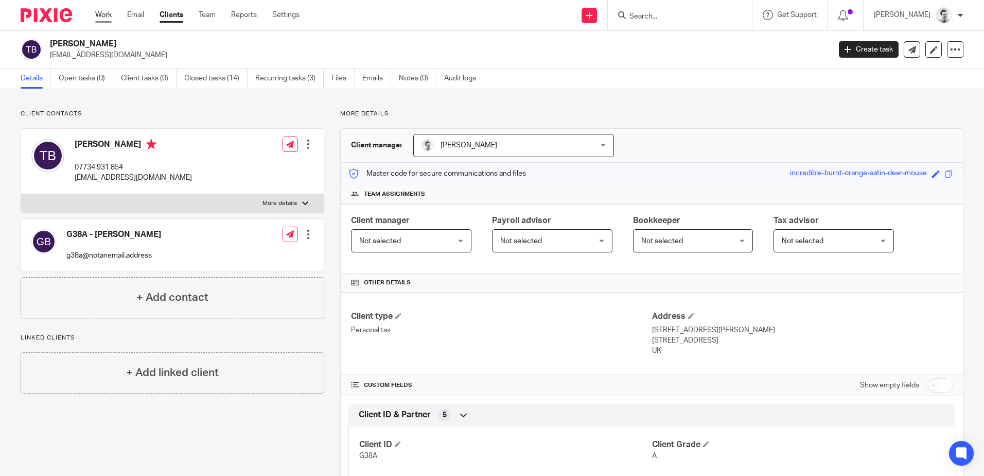
click at [102, 17] on link "Work" at bounding box center [103, 15] width 16 height 10
